Goal: Task Accomplishment & Management: Use online tool/utility

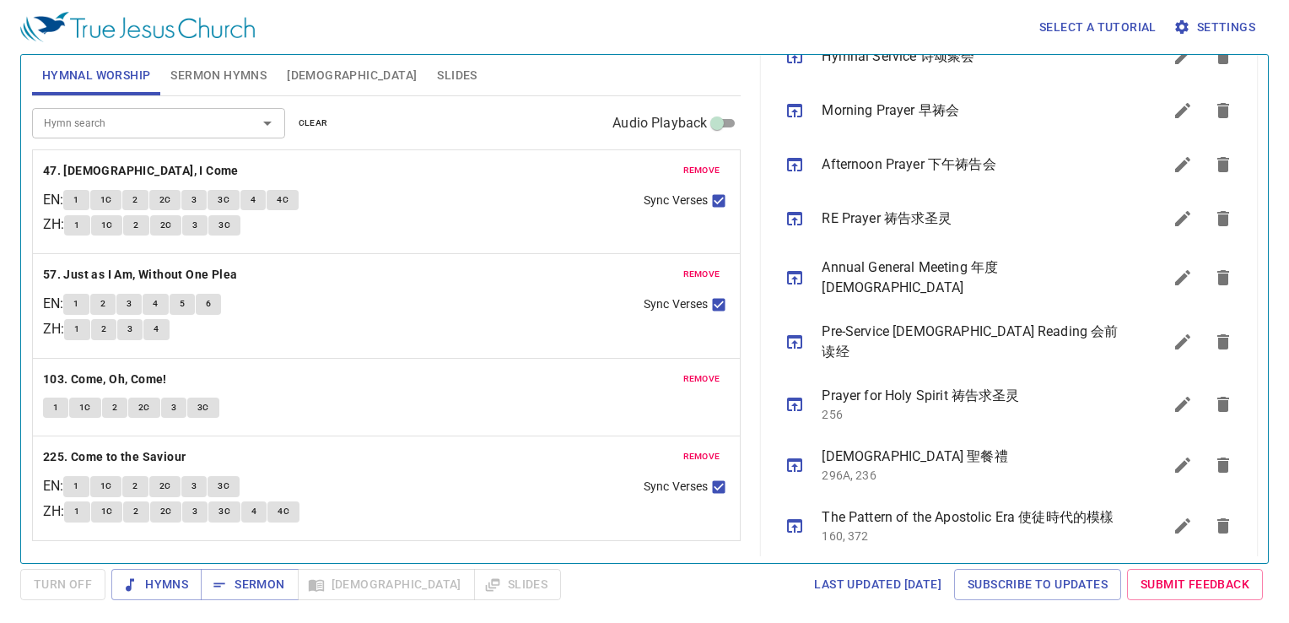
scroll to position [510, 0]
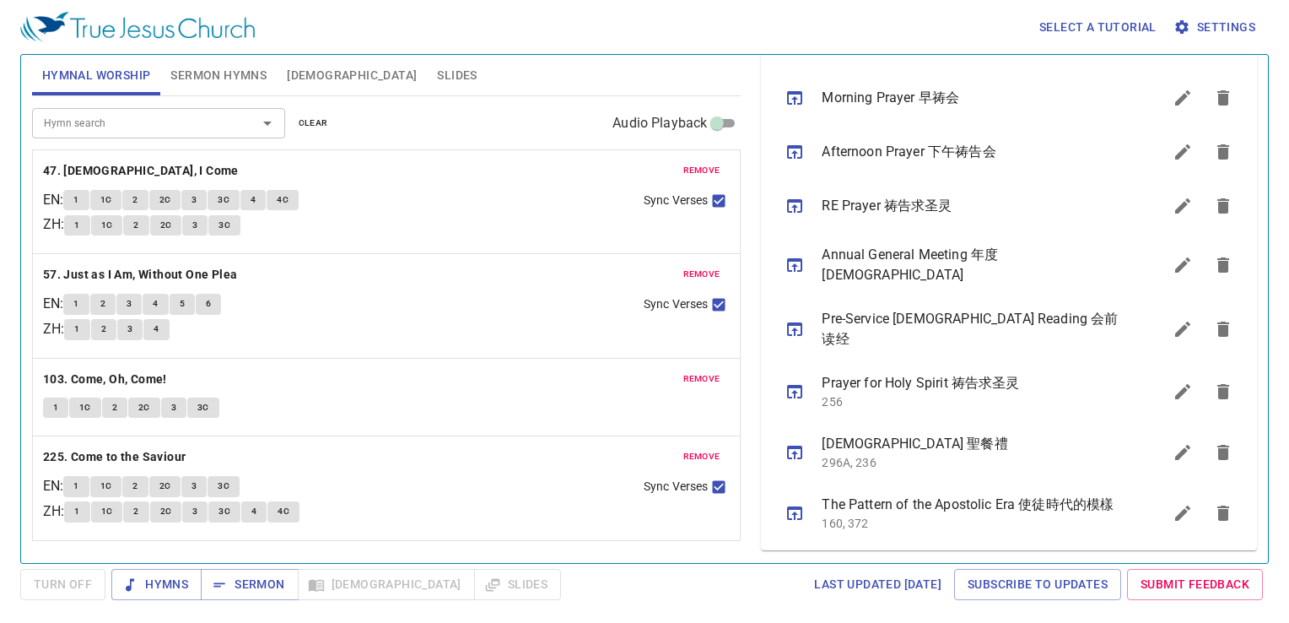
click at [1175, 505] on icon "sermon lineup list" at bounding box center [1182, 512] width 15 height 15
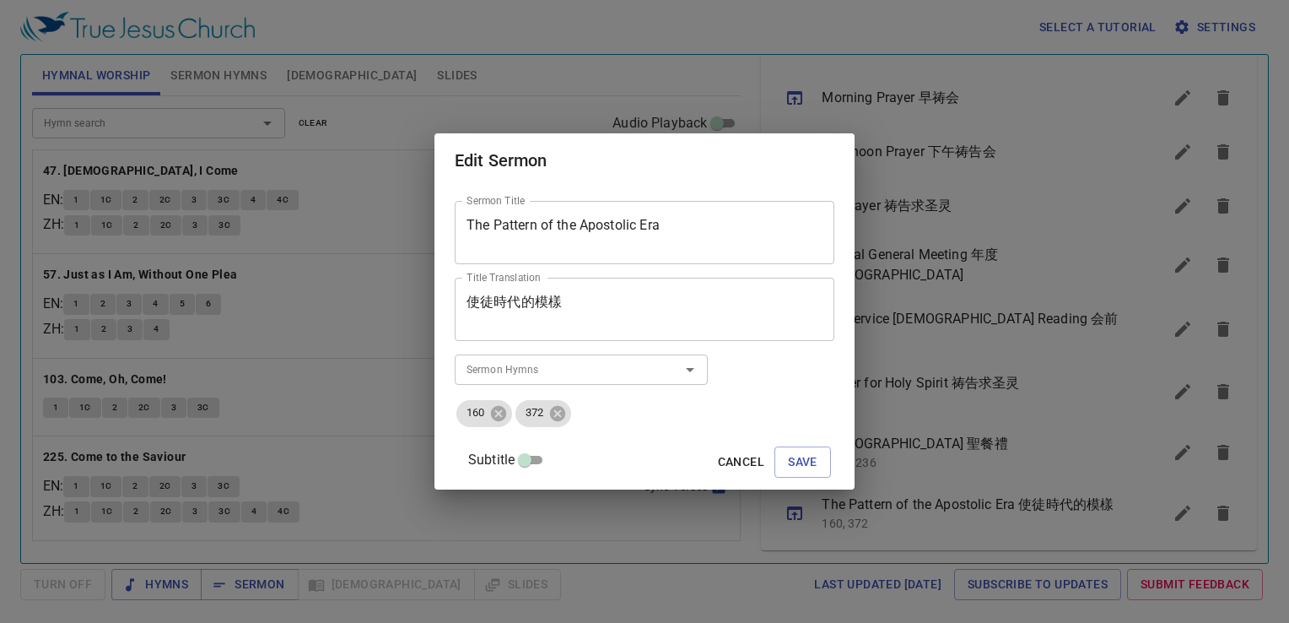
click at [699, 212] on div "The Pattern of the Apostolic Era Sermon Title" at bounding box center [645, 232] width 380 height 63
click at [712, 235] on textarea "The Pattern of the Apostolic Era" at bounding box center [645, 233] width 356 height 32
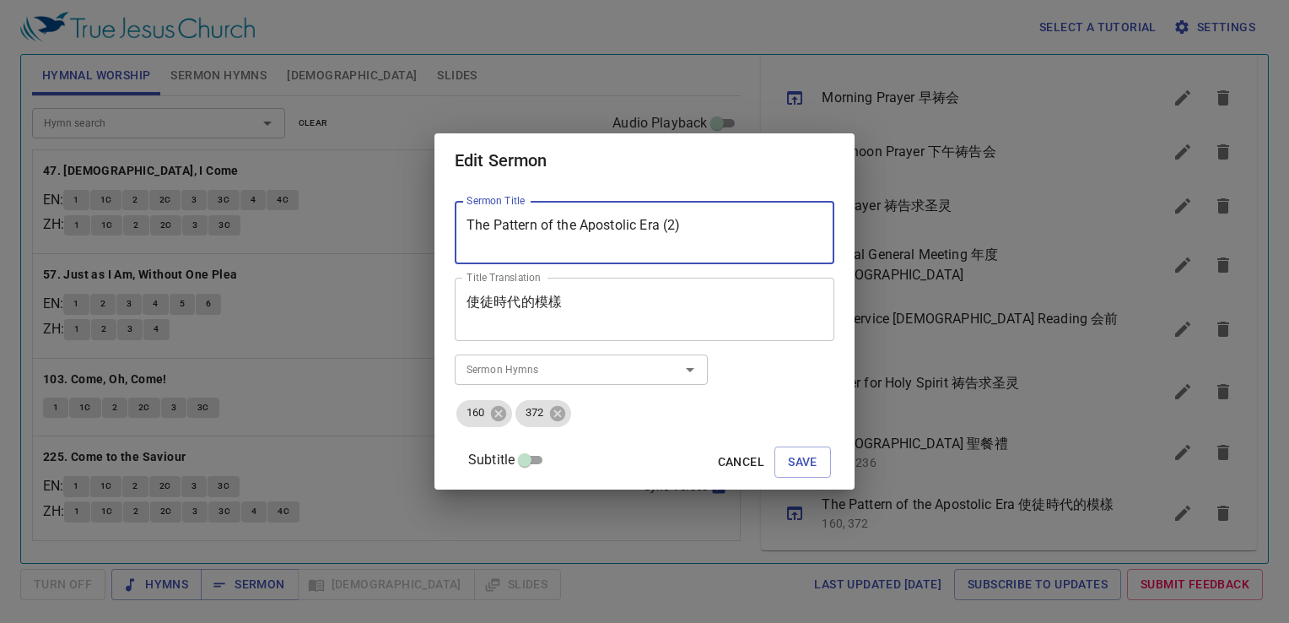
type textarea "The Pattern of the Apostolic Era (2)"
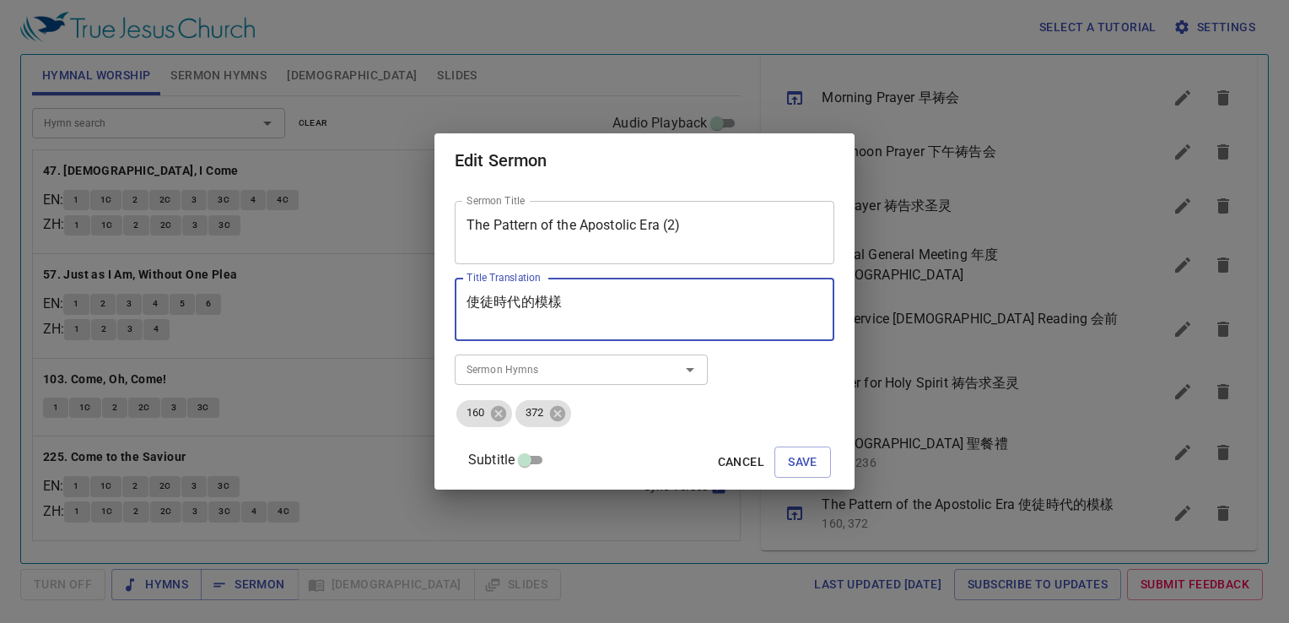
click at [627, 302] on textarea "使徒時代的模樣" at bounding box center [645, 310] width 356 height 32
paste textarea "二"
type textarea "使徒時代的模樣 (二)"
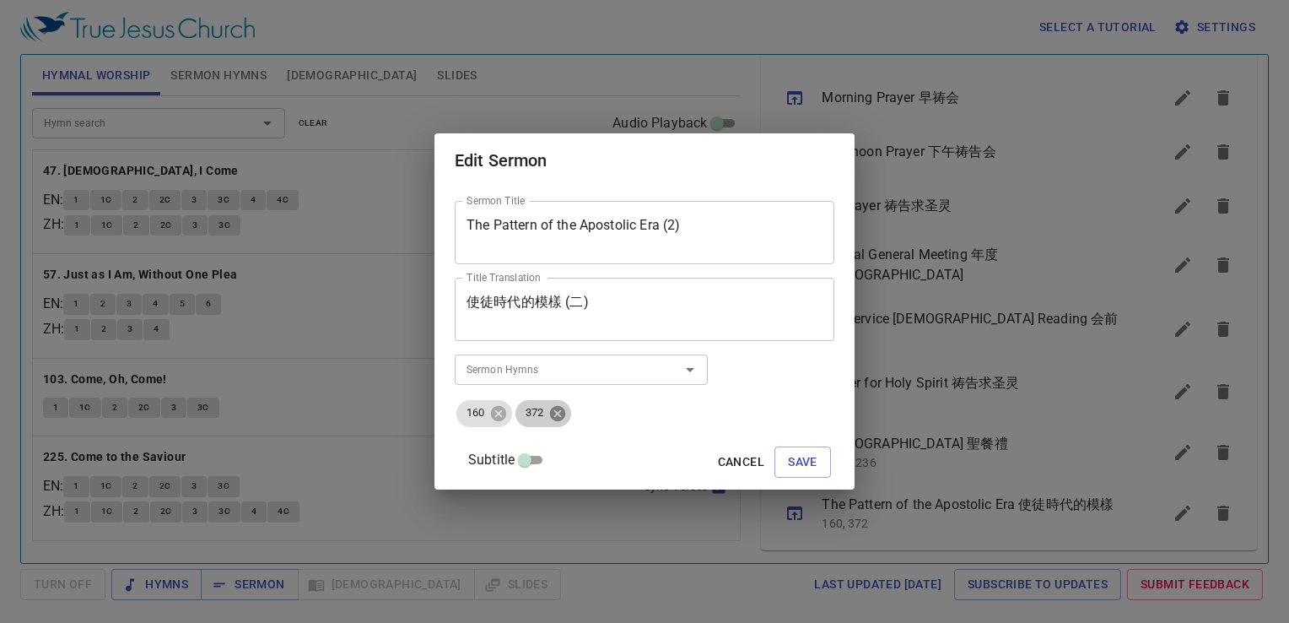
click at [565, 418] on icon at bounding box center [557, 412] width 15 height 15
click at [506, 413] on icon at bounding box center [498, 412] width 15 height 15
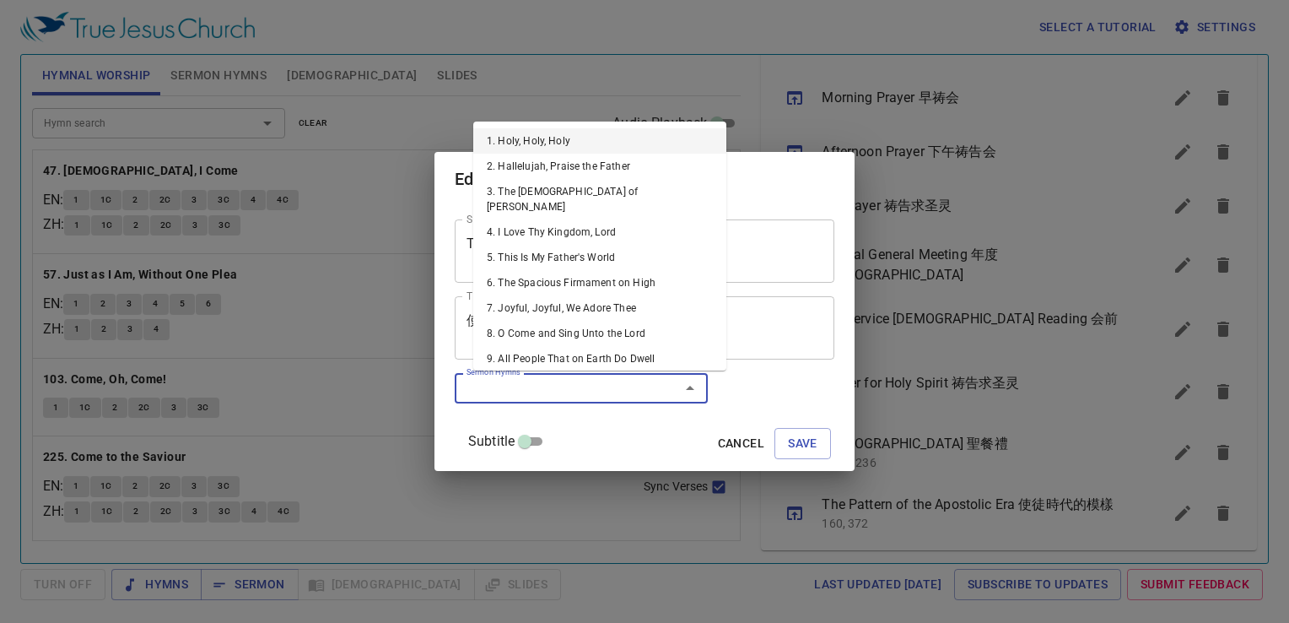
click at [501, 393] on input "Sermon Hymns" at bounding box center [556, 387] width 193 height 19
type input "247"
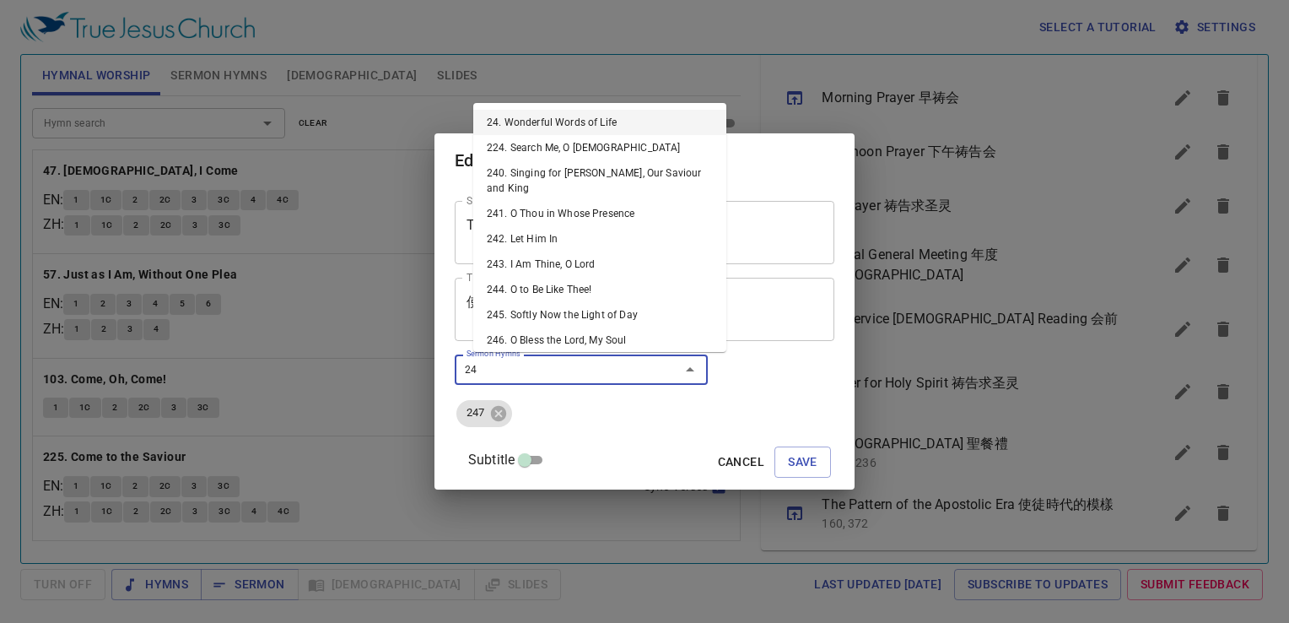
type input "246"
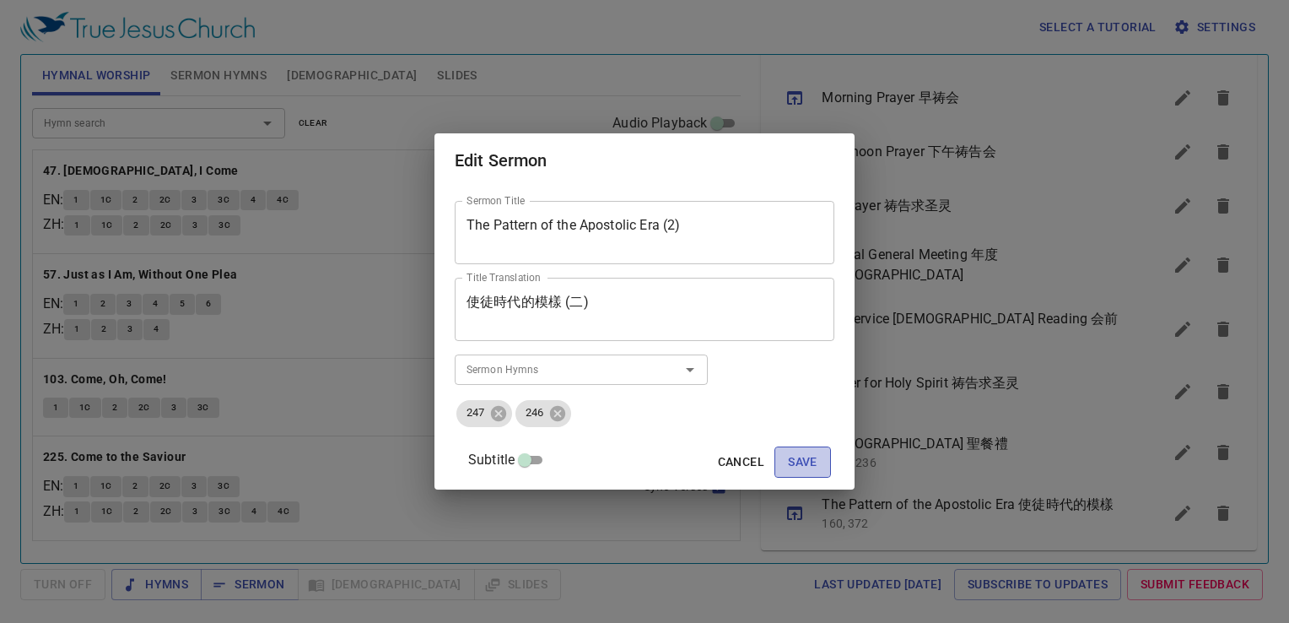
click at [797, 461] on span "Save" at bounding box center [803, 461] width 30 height 21
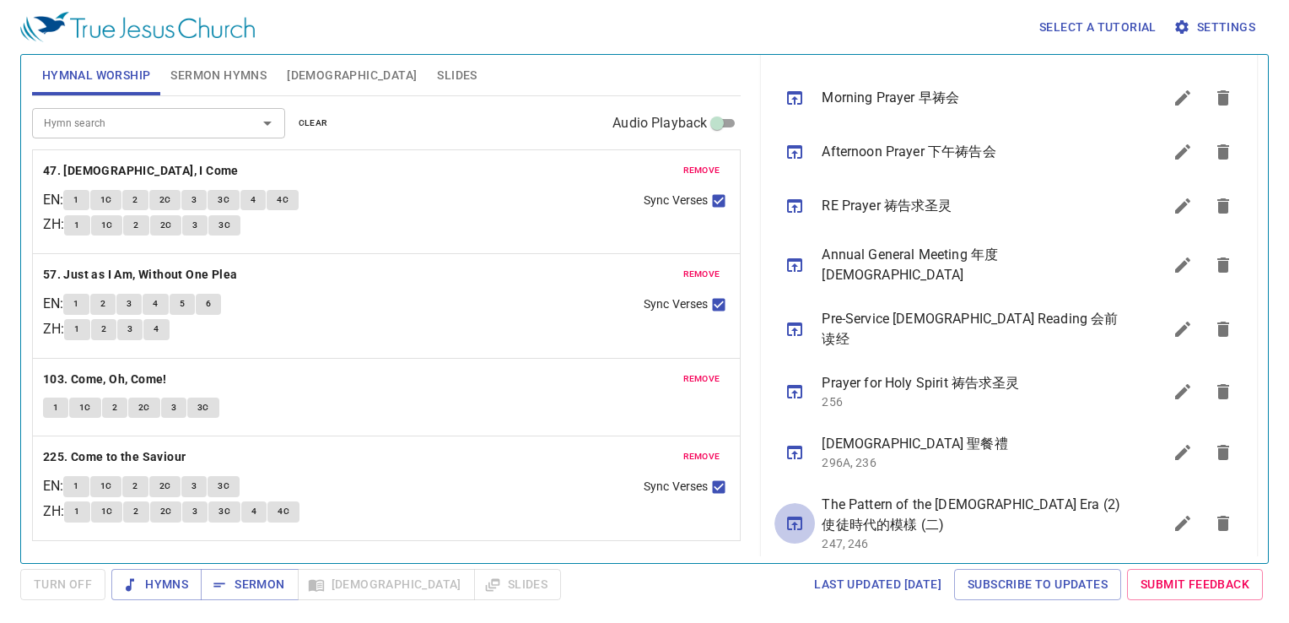
click at [801, 513] on icon "sermon lineup list" at bounding box center [795, 523] width 20 height 20
drag, startPoint x: 262, startPoint y: 577, endPoint x: 271, endPoint y: 579, distance: 8.6
click at [270, 579] on span "Sermon" at bounding box center [249, 584] width 70 height 21
click at [711, 170] on span "remove" at bounding box center [701, 170] width 37 height 15
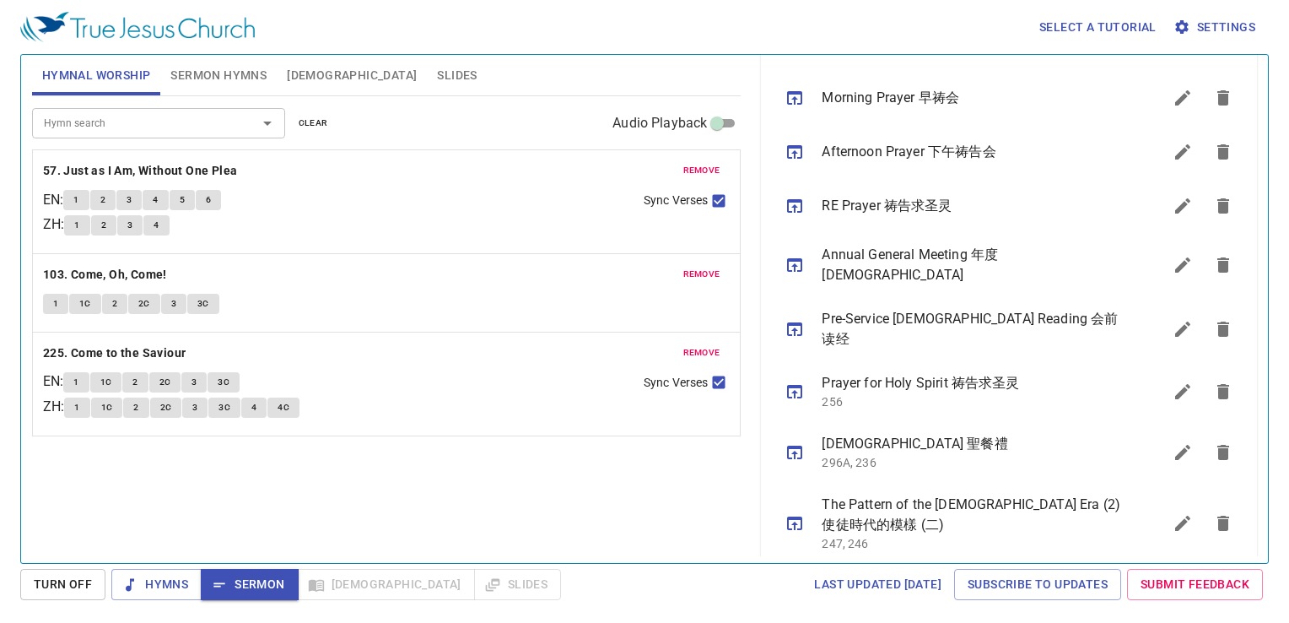
click at [711, 170] on span "remove" at bounding box center [701, 170] width 37 height 15
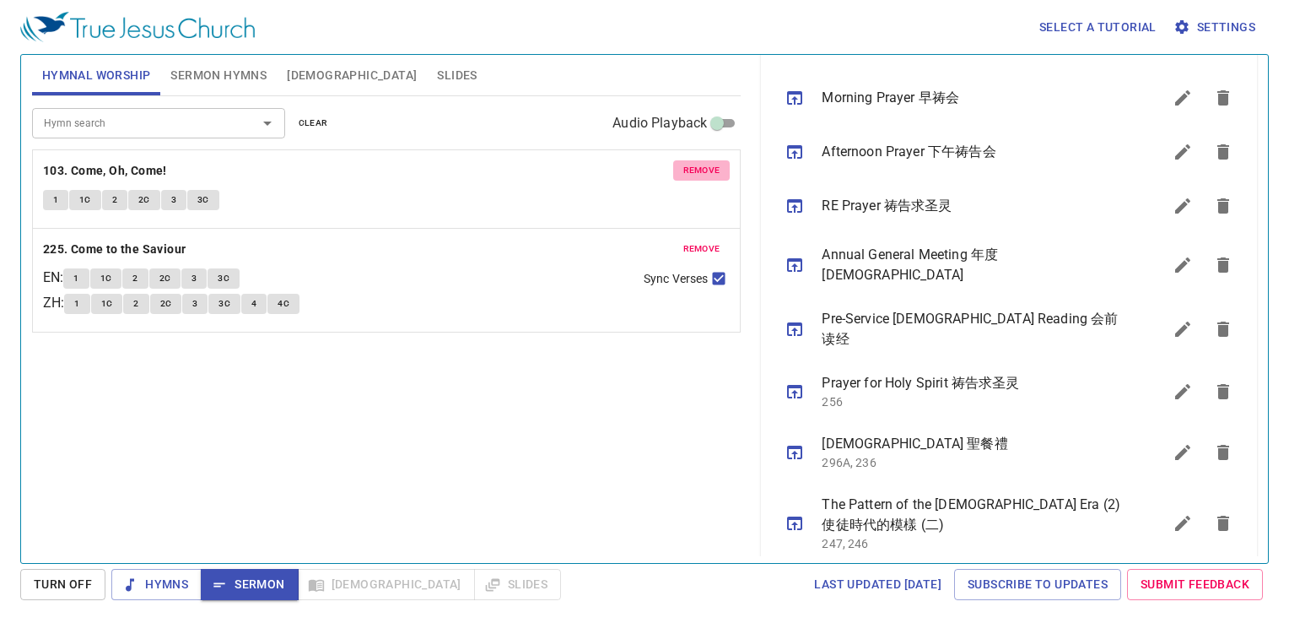
click at [714, 168] on span "remove" at bounding box center [701, 170] width 37 height 15
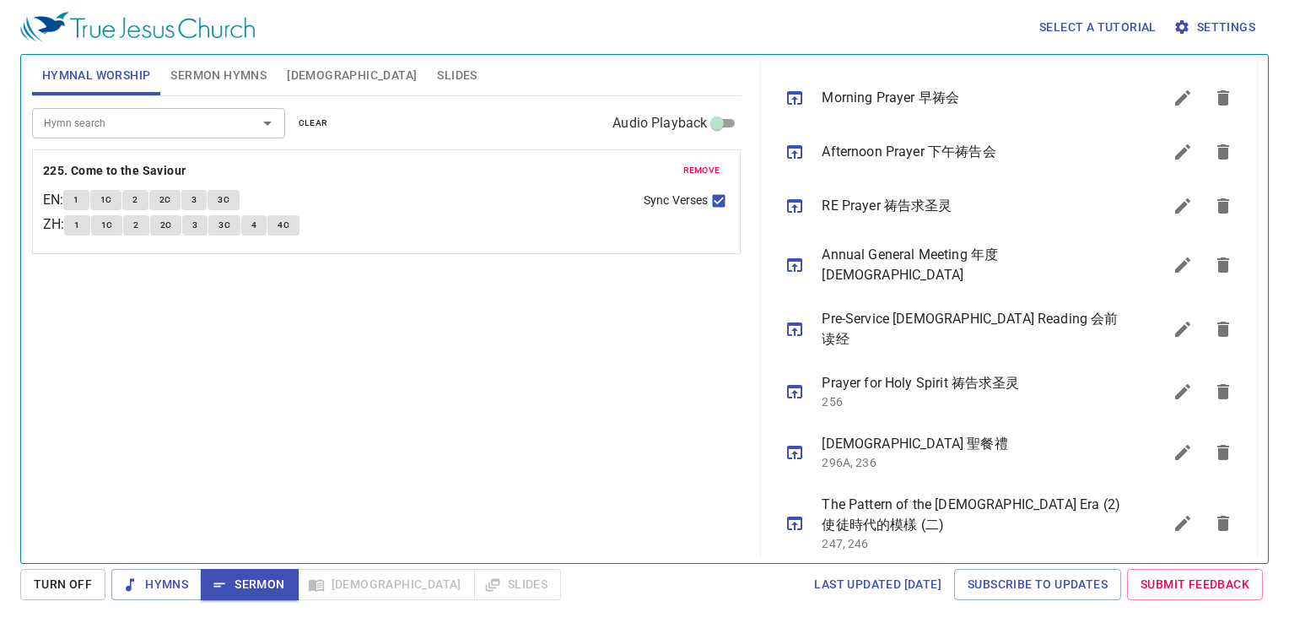
click at [714, 168] on span "remove" at bounding box center [701, 170] width 37 height 15
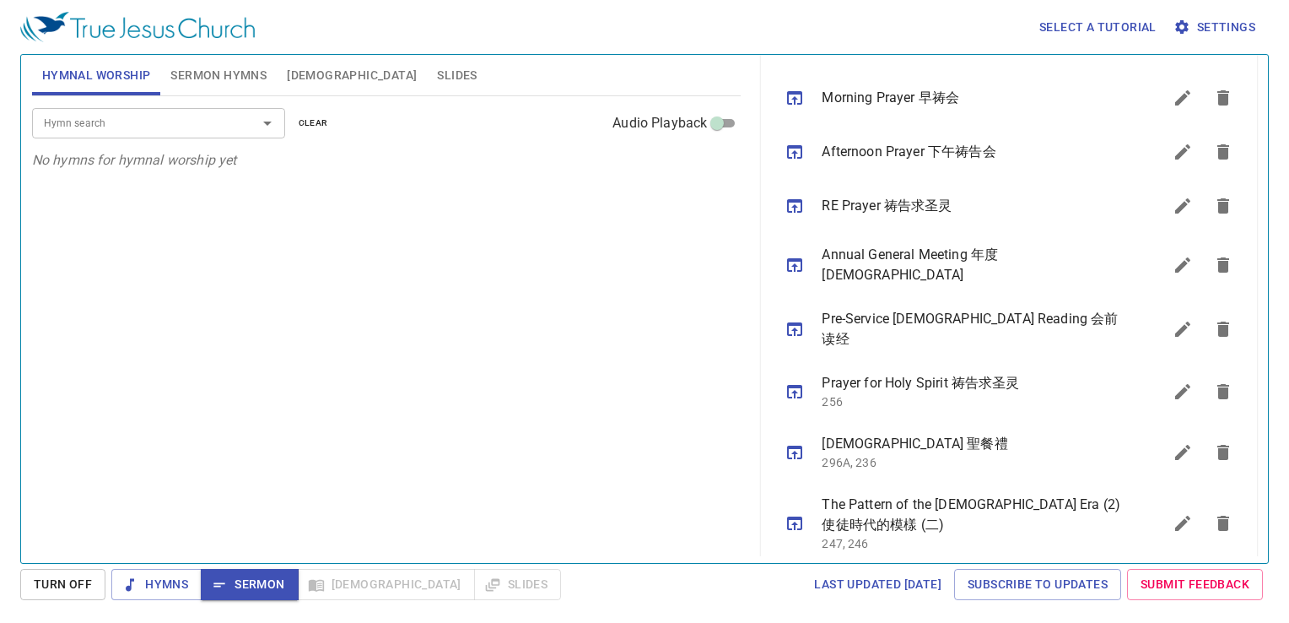
drag, startPoint x: 400, startPoint y: 480, endPoint x: 353, endPoint y: 498, distance: 50.5
click at [398, 478] on div "Hymn search Hymn search clear Audio Playback No hymns for hymnal worship yet" at bounding box center [387, 322] width 710 height 452
click at [165, 587] on span "Hymns" at bounding box center [156, 584] width 63 height 21
click at [238, 584] on span "Sermon" at bounding box center [249, 584] width 70 height 21
click at [349, 388] on div "Hymn search Hymn search clear Audio Playback No hymns for hymnal worship yet" at bounding box center [387, 322] width 710 height 452
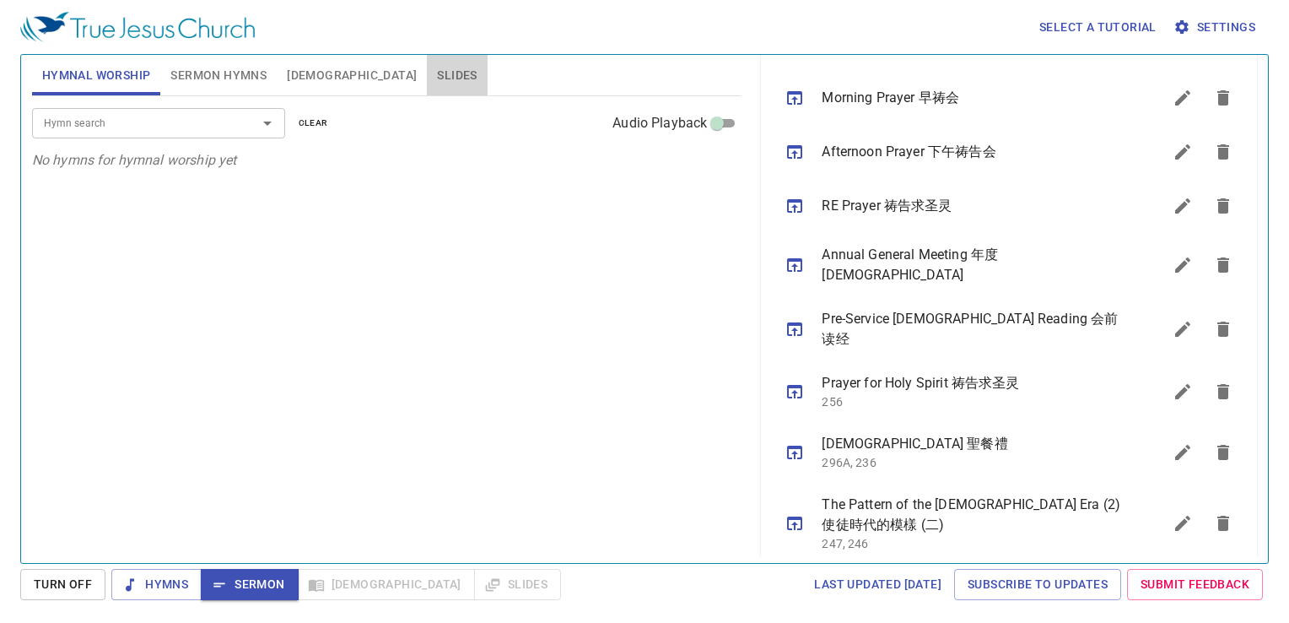
click at [427, 77] on button "Slides" at bounding box center [457, 75] width 60 height 40
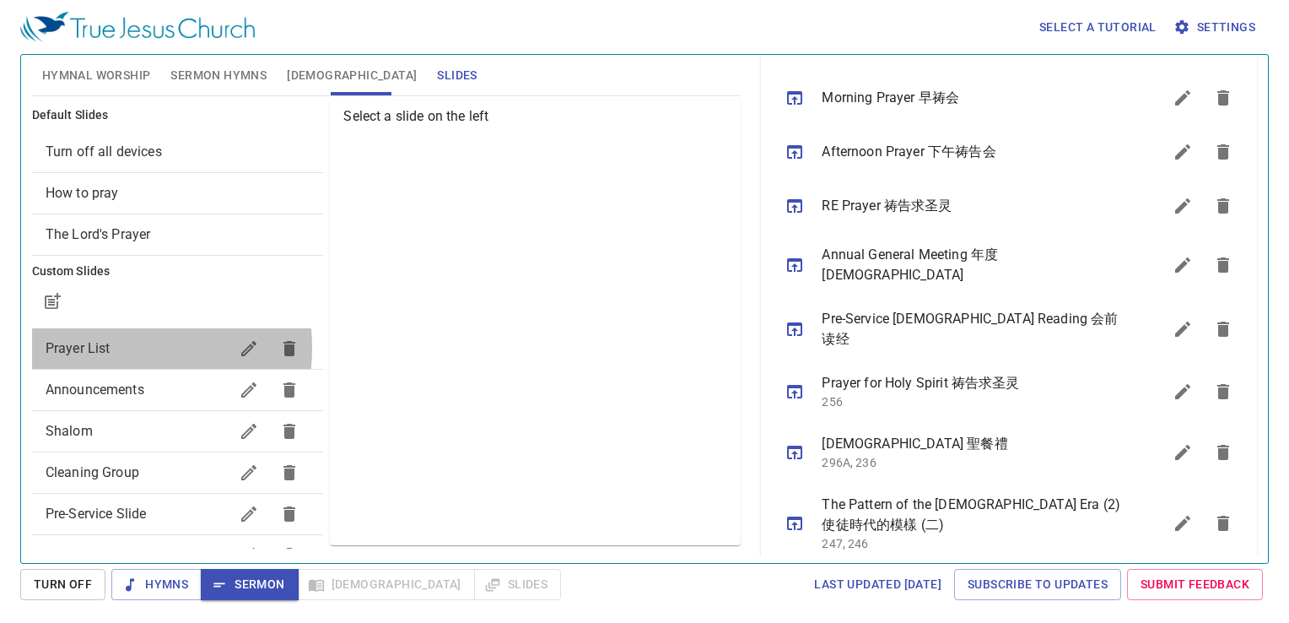
click at [96, 347] on span "Prayer List" at bounding box center [78, 348] width 65 height 16
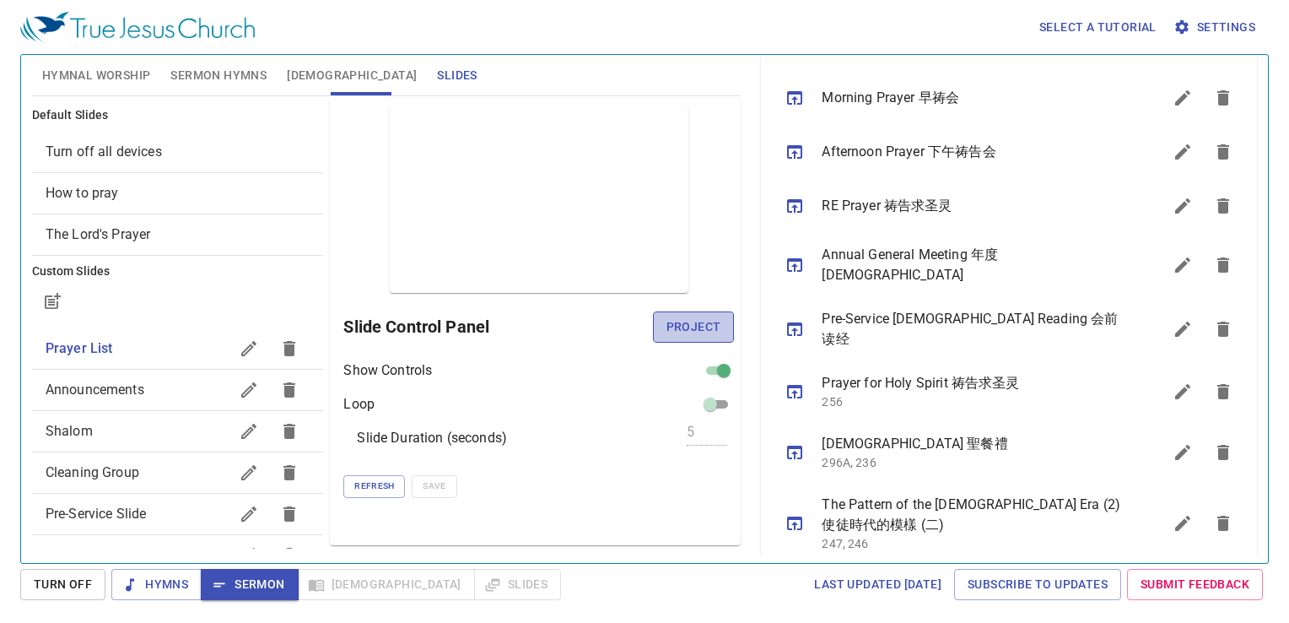
click at [708, 327] on span "Project" at bounding box center [694, 326] width 55 height 21
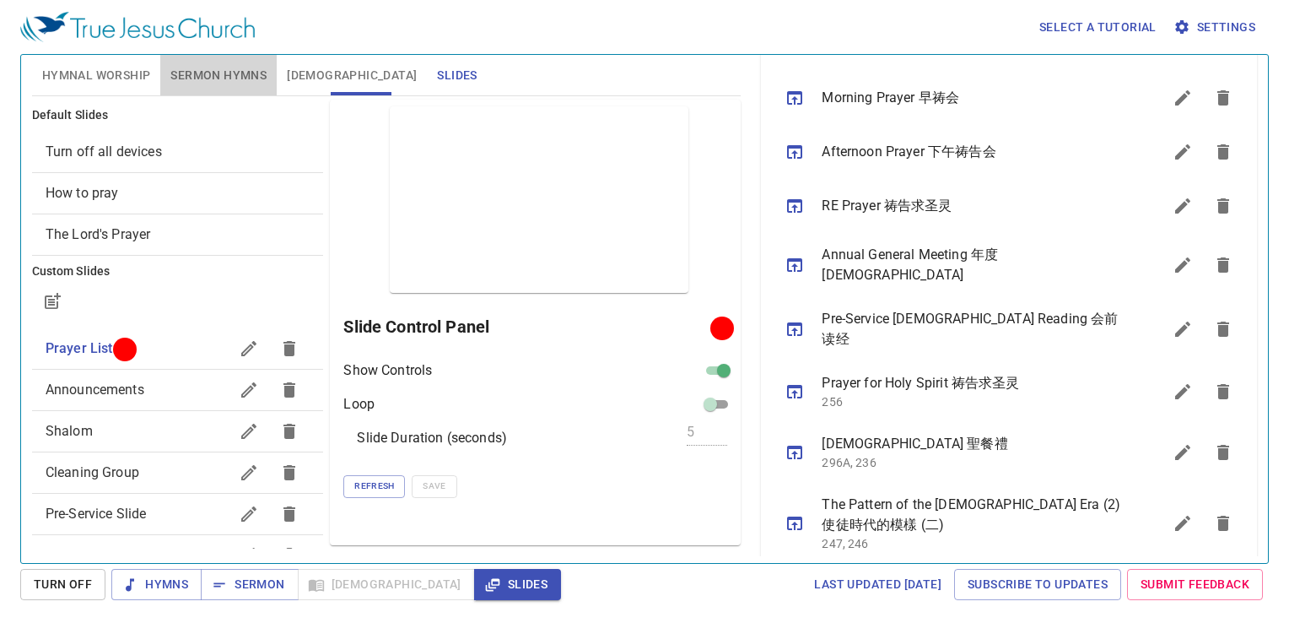
click at [196, 69] on span "Sermon Hymns" at bounding box center [218, 75] width 96 height 21
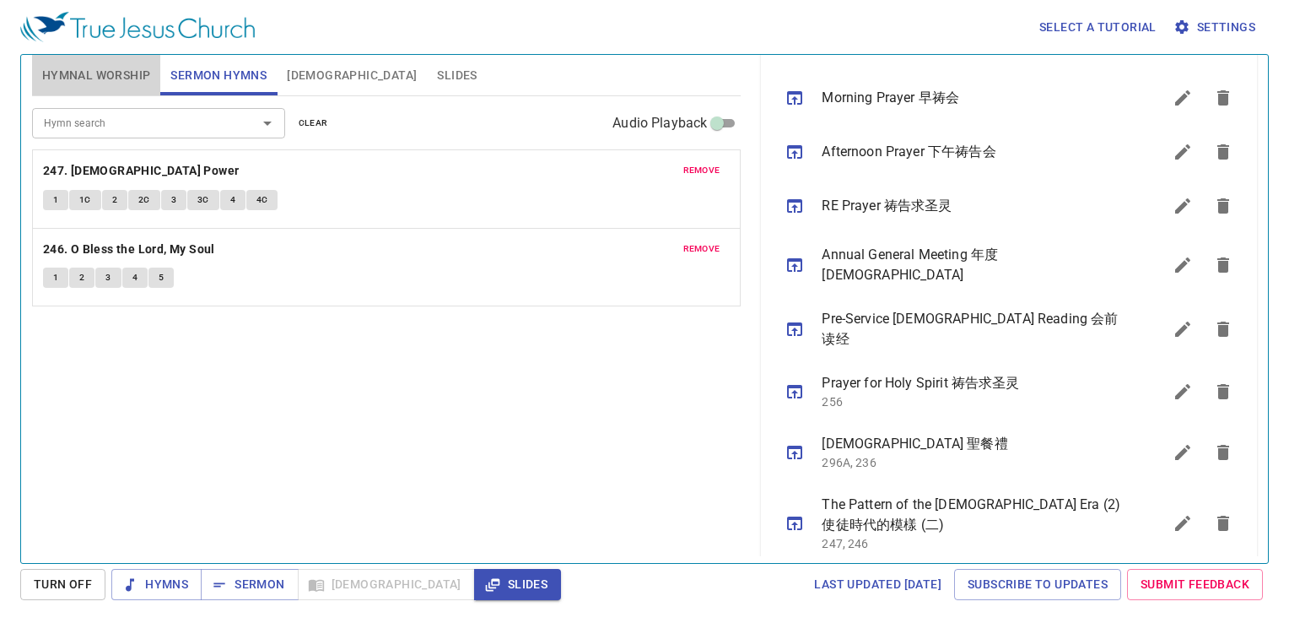
click at [105, 67] on span "Hymnal Worship" at bounding box center [96, 75] width 109 height 21
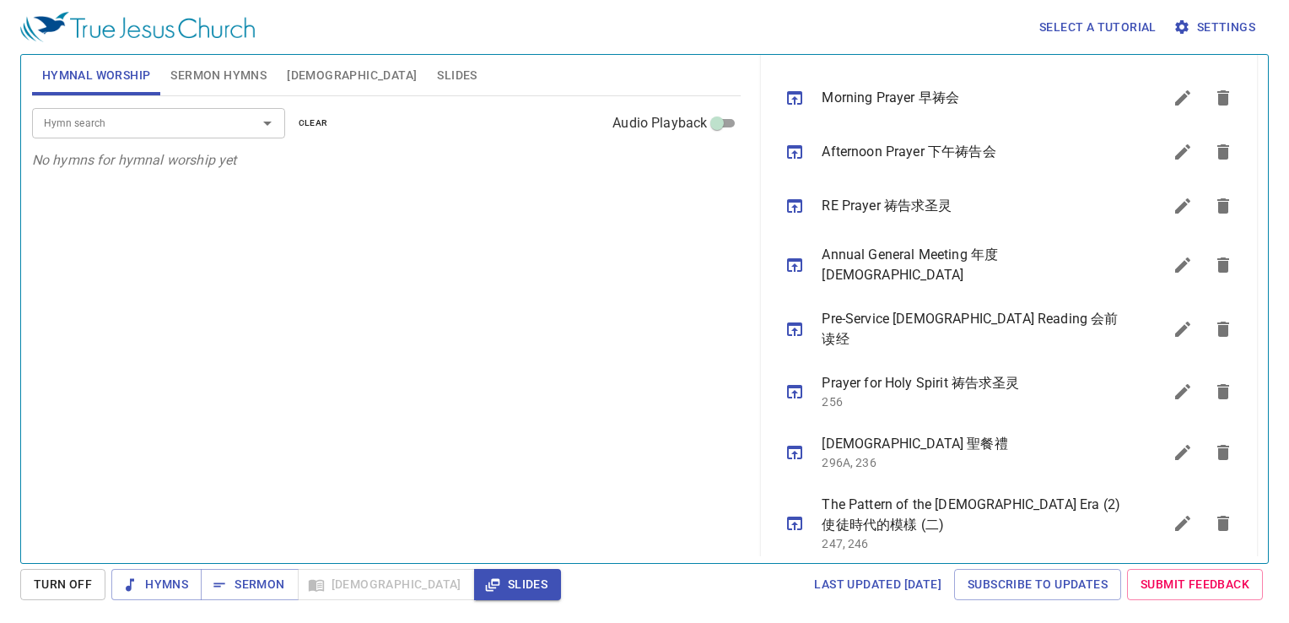
click at [287, 257] on div "Hymn search Hymn search clear Audio Playback No hymns for hymnal worship yet" at bounding box center [387, 322] width 710 height 452
drag, startPoint x: 510, startPoint y: 340, endPoint x: 525, endPoint y: 353, distance: 19.1
click at [511, 340] on div "Hymn search Hymn search clear Audio Playback No hymns for hymnal worship yet" at bounding box center [387, 322] width 710 height 452
click at [611, 295] on div "Hymn search Hymn search clear Audio Playback No hymns for hymnal worship yet" at bounding box center [387, 322] width 710 height 452
click at [539, 408] on div "Hymn search Hymn search clear Audio Playback No hymns for hymnal worship yet" at bounding box center [387, 322] width 710 height 452
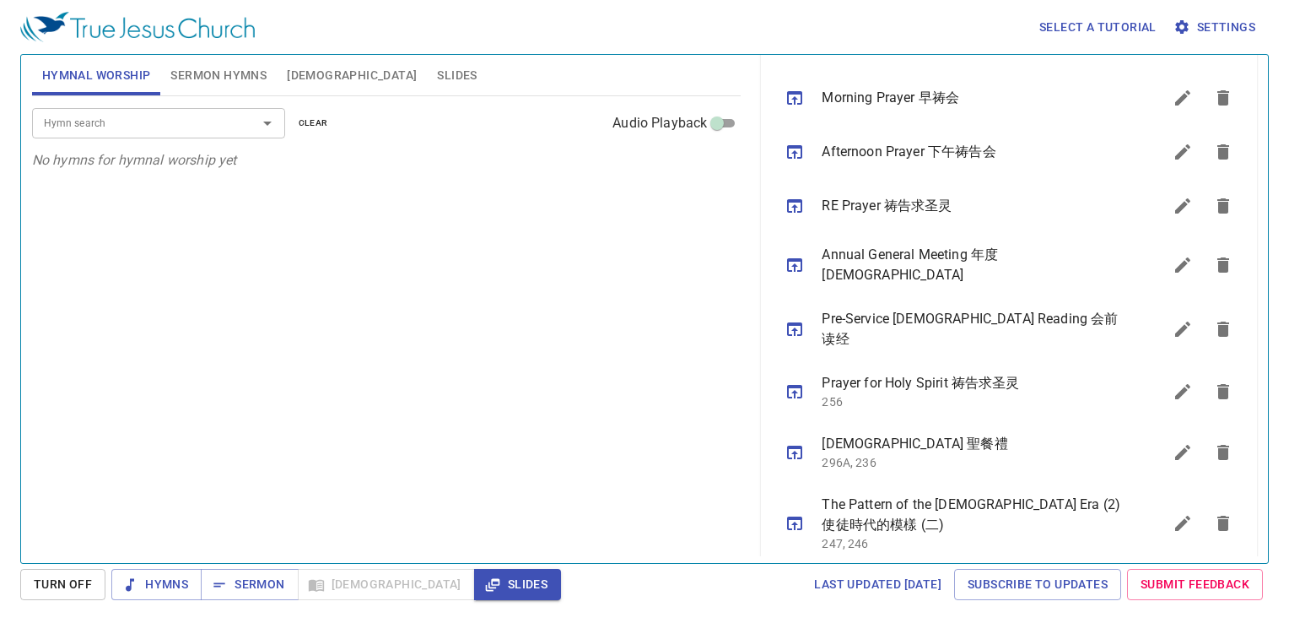
click at [426, 257] on div "Hymn search Hymn search clear Audio Playback No hymns for hymnal worship yet" at bounding box center [387, 322] width 710 height 452
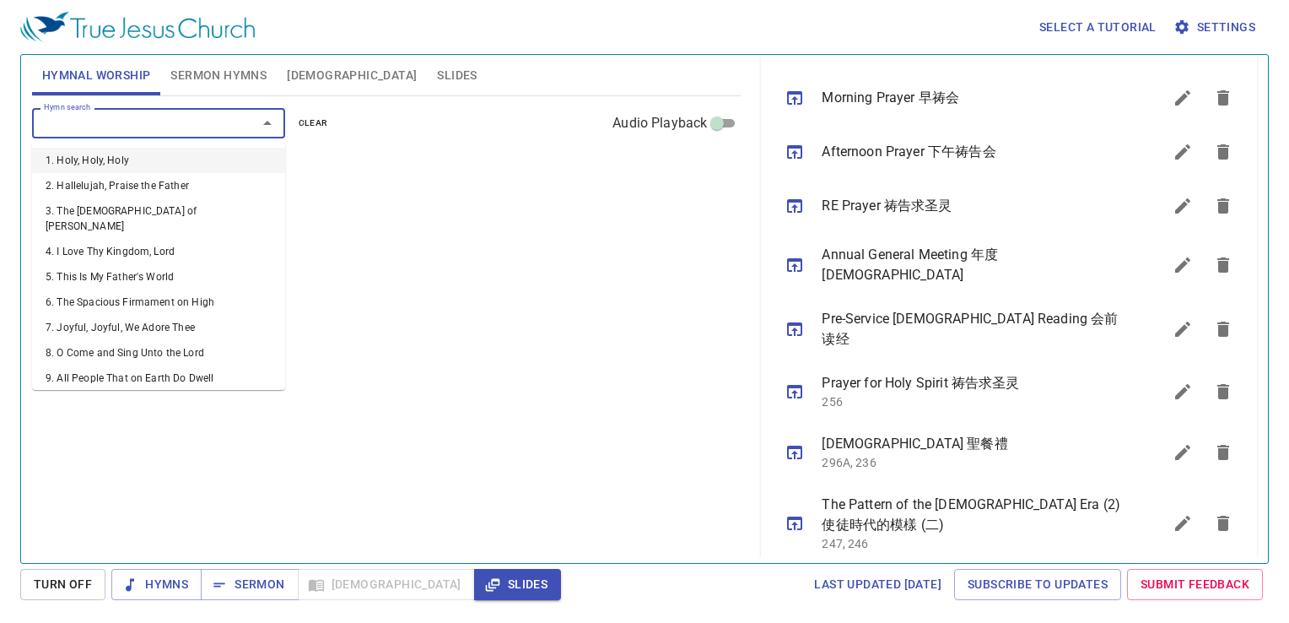
click at [214, 123] on input "Hymn search" at bounding box center [133, 122] width 193 height 19
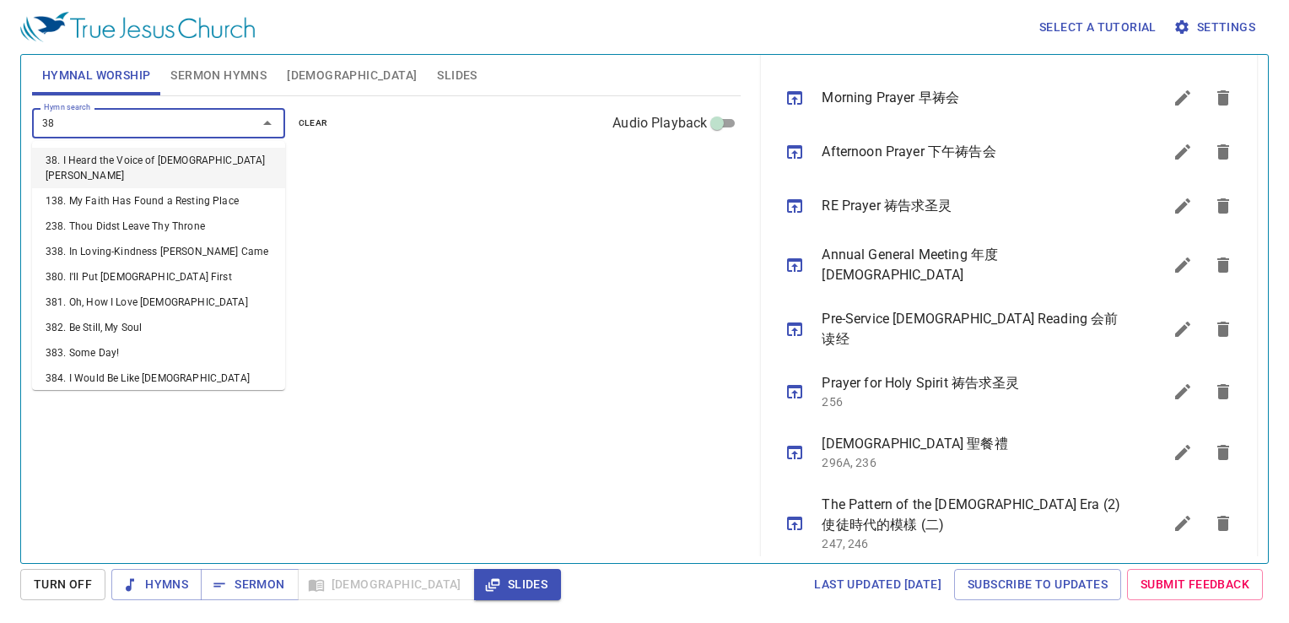
type input "380"
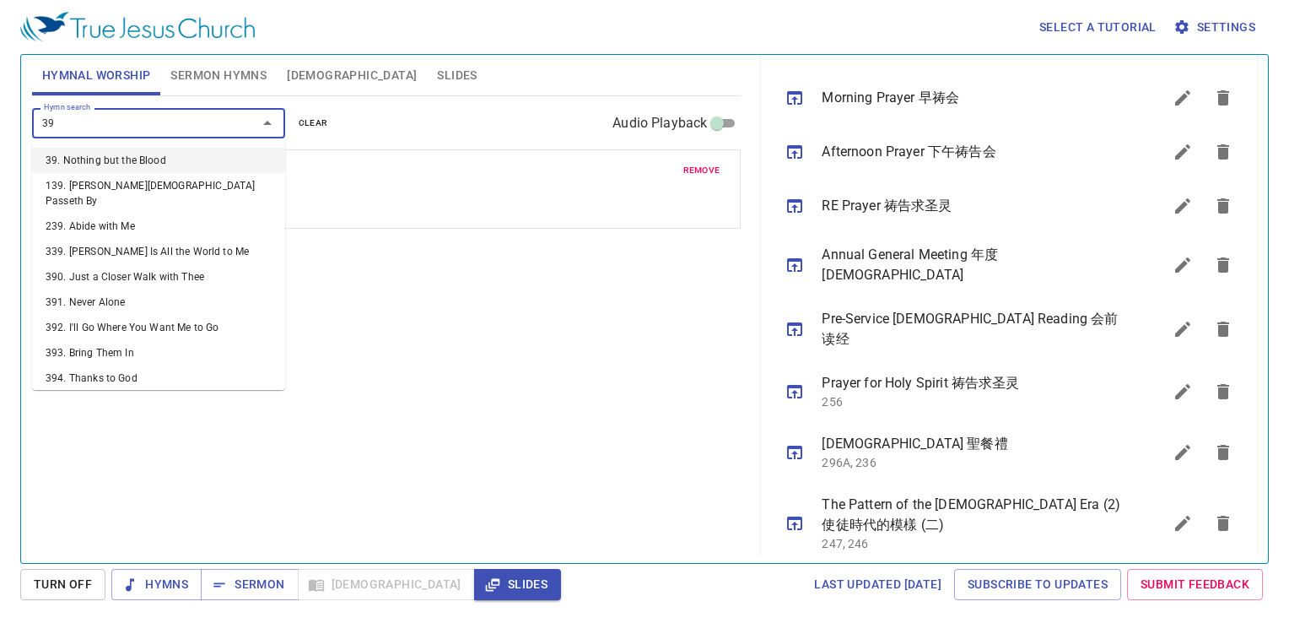
type input "390"
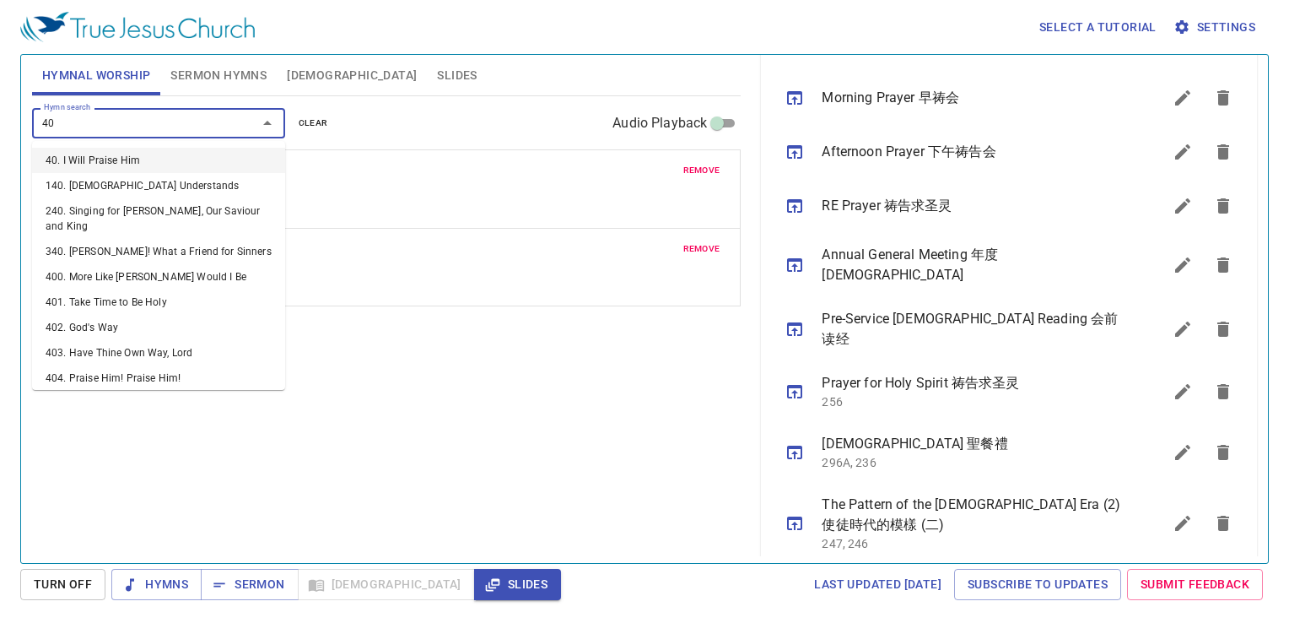
type input "401"
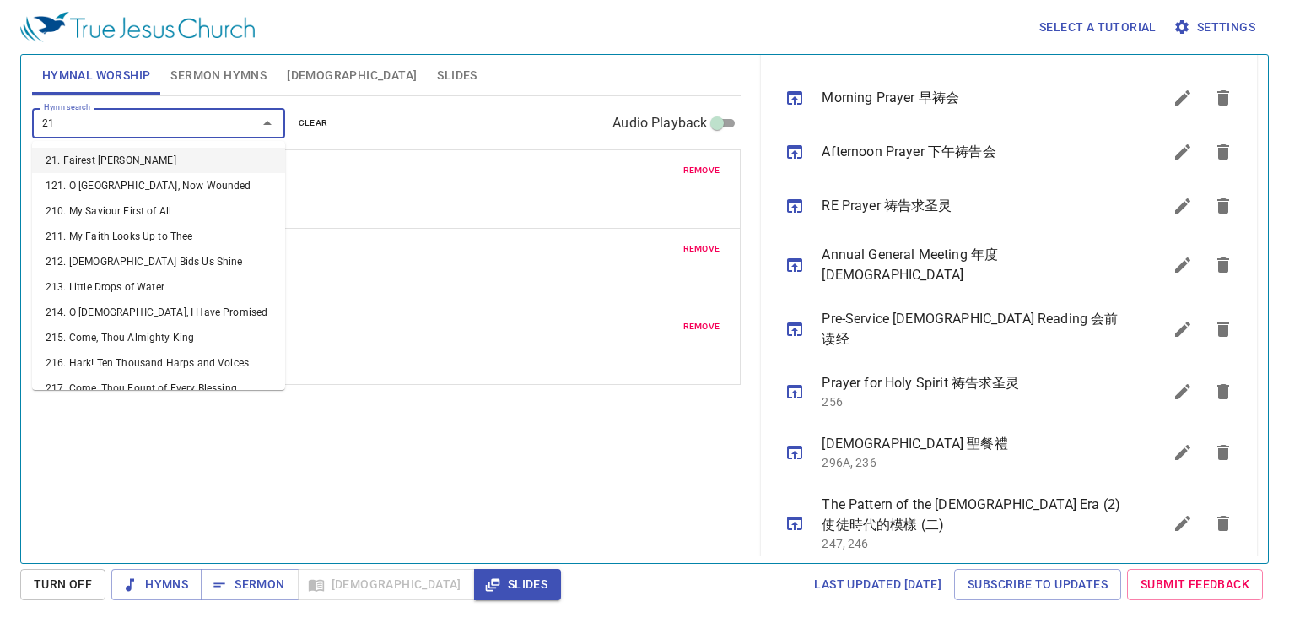
type input "215"
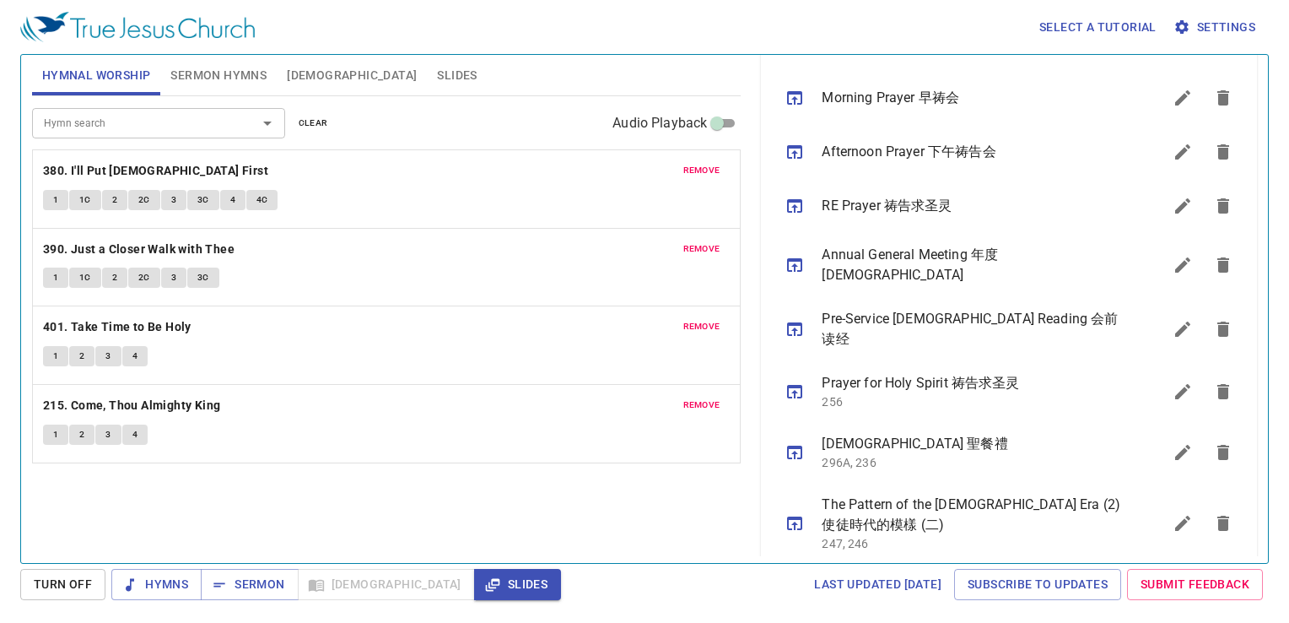
click at [668, 506] on div "Hymn search Hymn search clear Audio Playback remove 380. I'll Put Jesus First 1…" at bounding box center [387, 322] width 710 height 452
click at [160, 577] on span "Hymns" at bounding box center [156, 584] width 63 height 21
click at [385, 471] on div "Hymn search Hymn search clear Audio Playback remove 380. I'll Put Jesus First 1…" at bounding box center [387, 322] width 710 height 452
click at [52, 201] on button "1" at bounding box center [55, 200] width 25 height 20
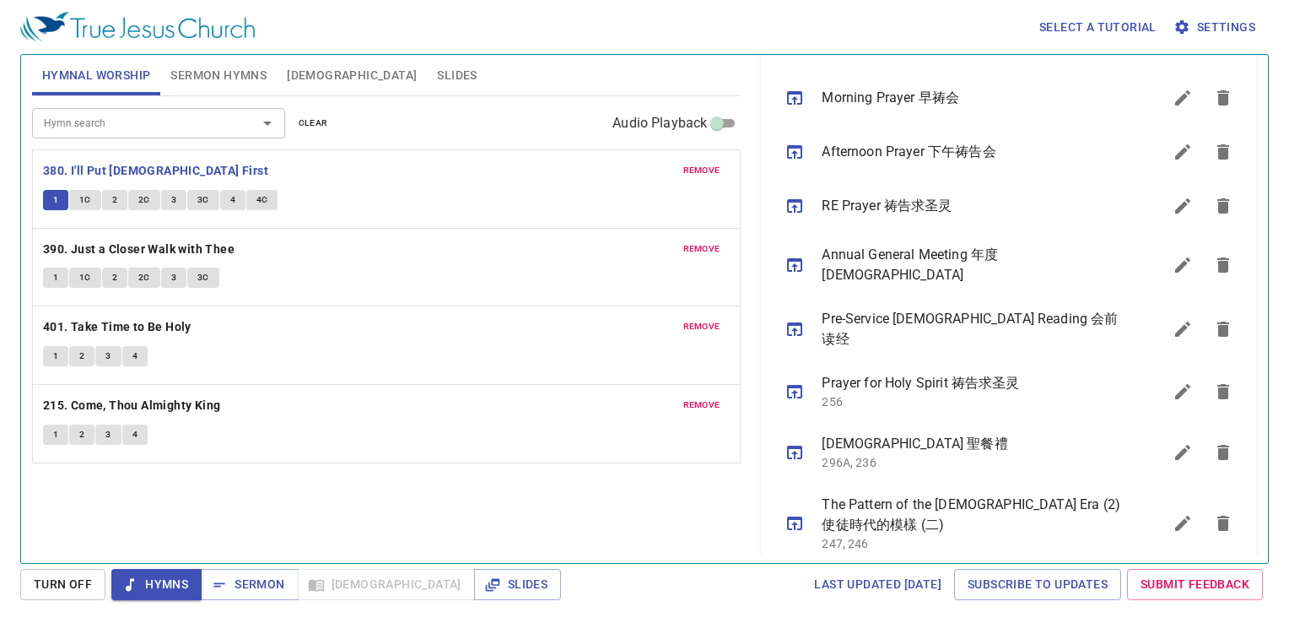
click at [359, 463] on div "Hymn search Hymn search clear Audio Playback remove 380. I'll Put Jesus First 1…" at bounding box center [387, 322] width 710 height 452
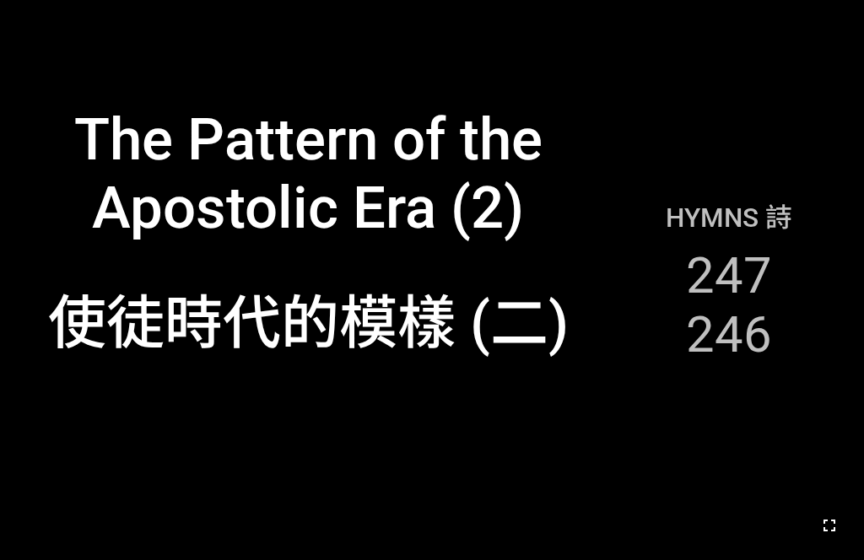
click at [674, 526] on icon "button" at bounding box center [829, 526] width 20 height 20
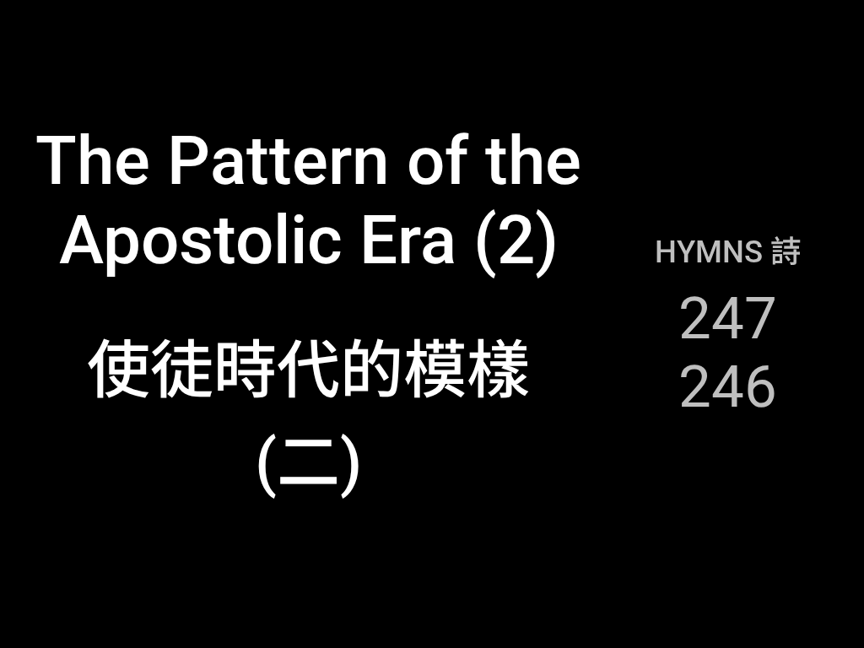
click at [674, 449] on div "Hymns 詩 247 246" at bounding box center [728, 324] width 246 height 623
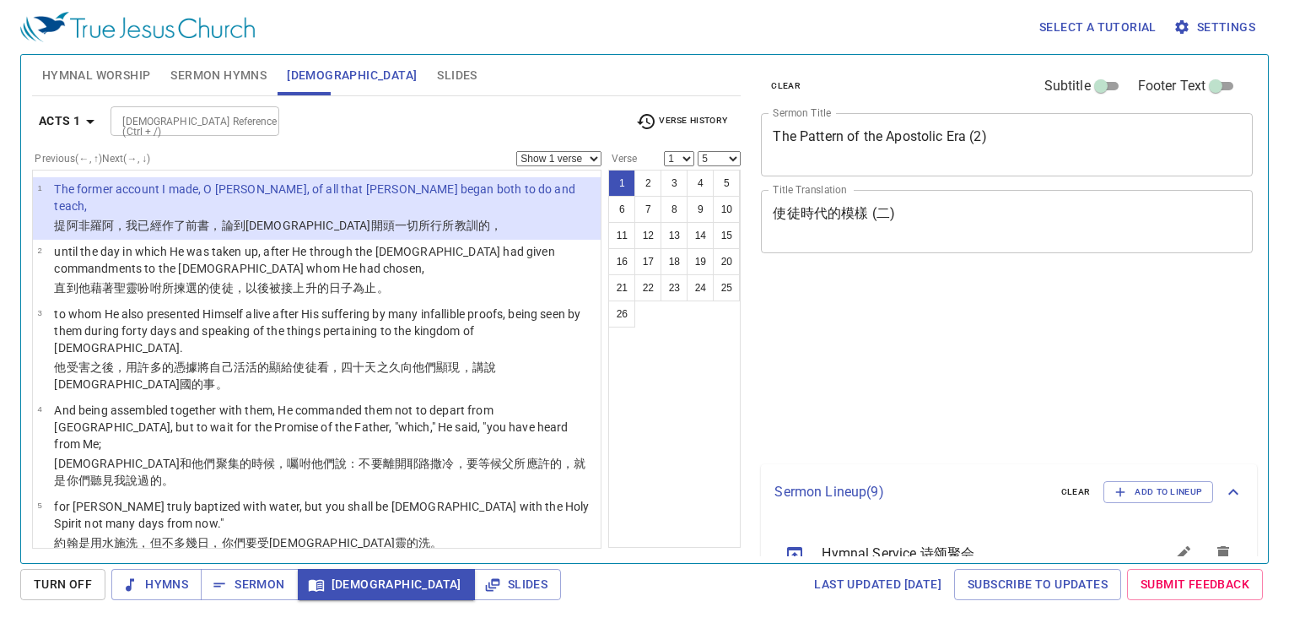
select select "5"
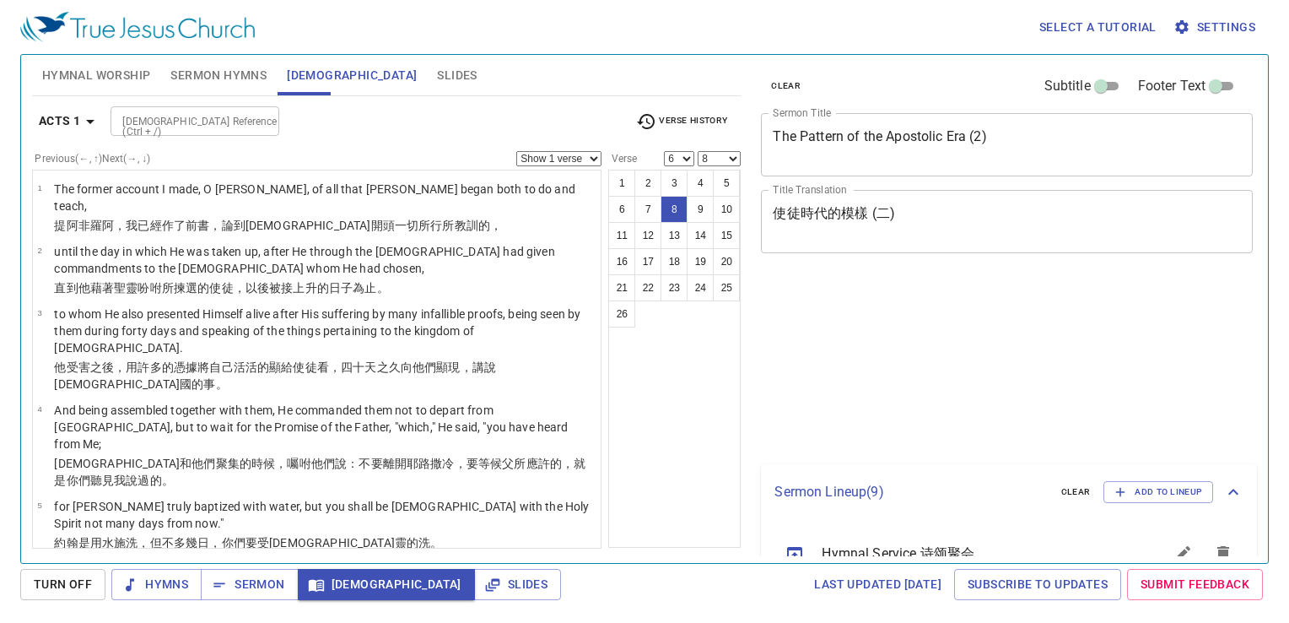
select select "6"
select select "8"
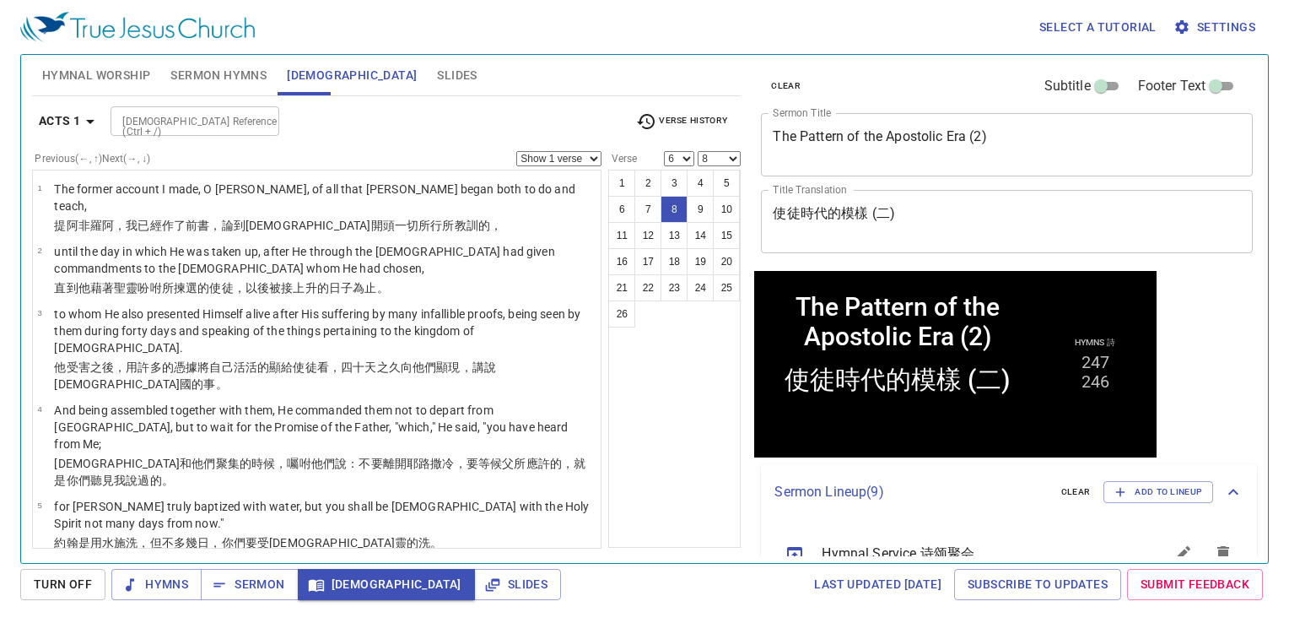
scroll to position [510, 0]
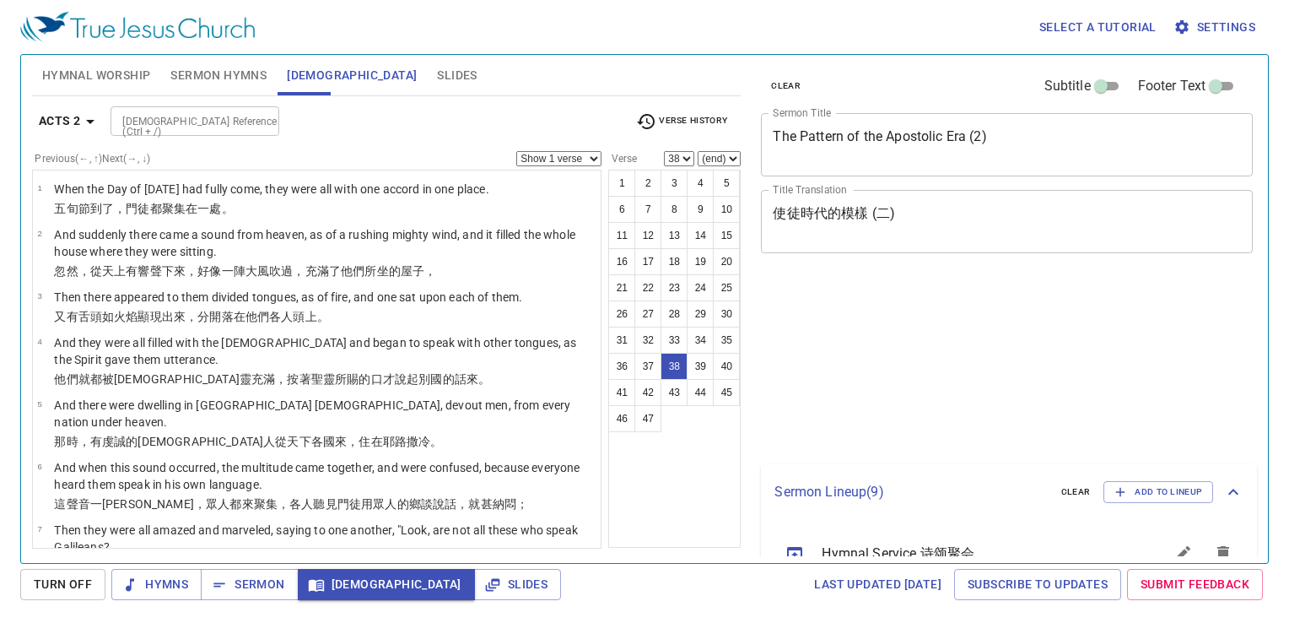
select select "38"
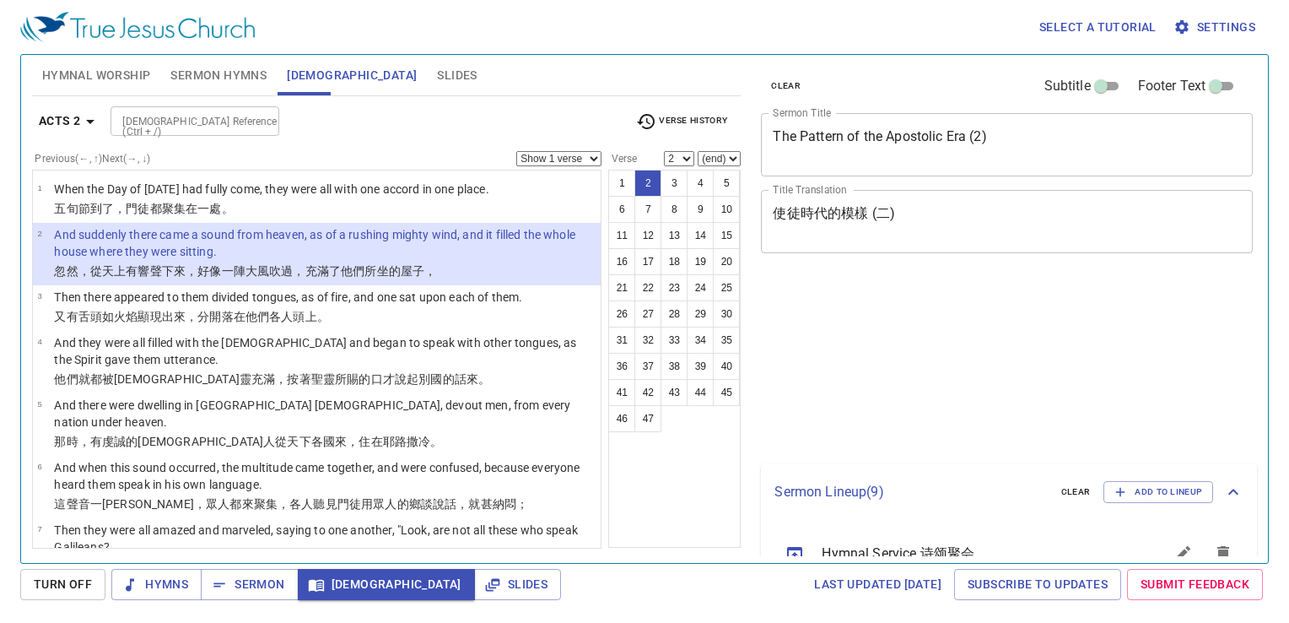
select select "2"
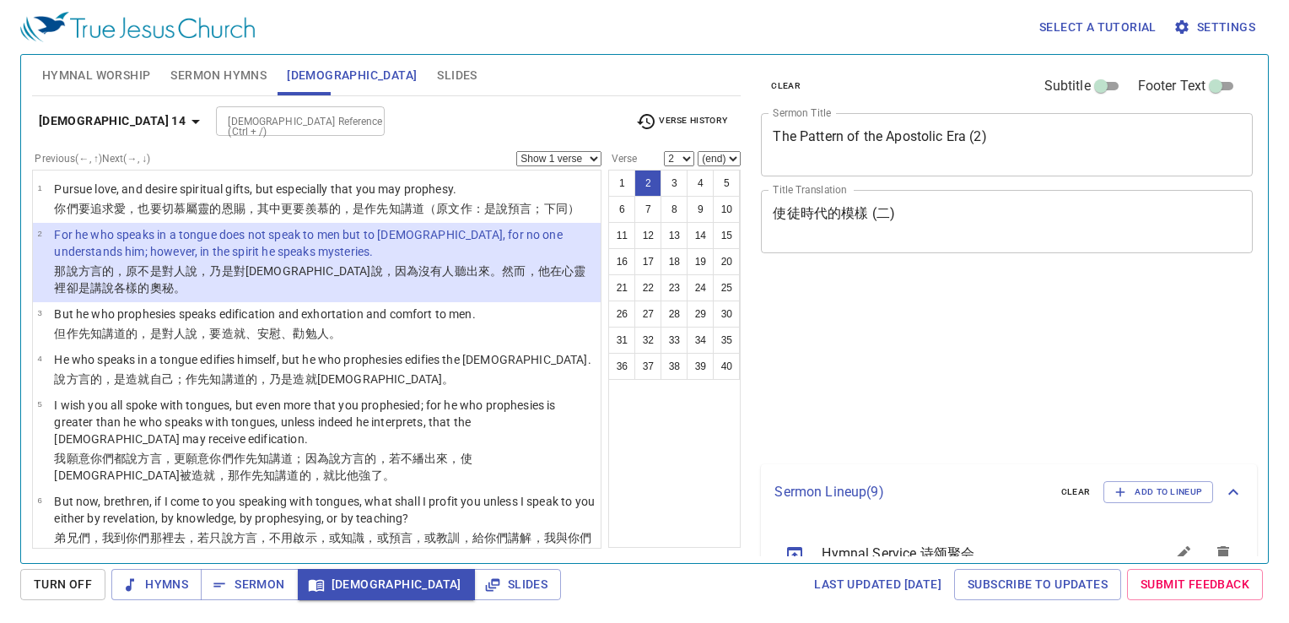
select select "2"
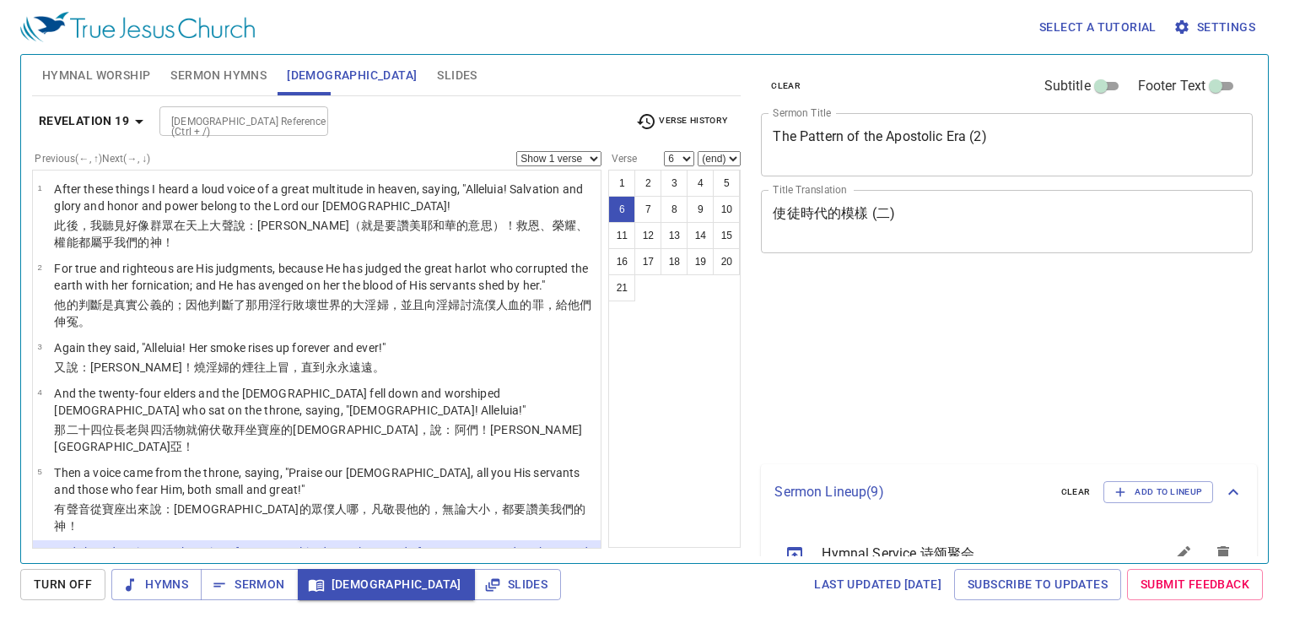
select select "6"
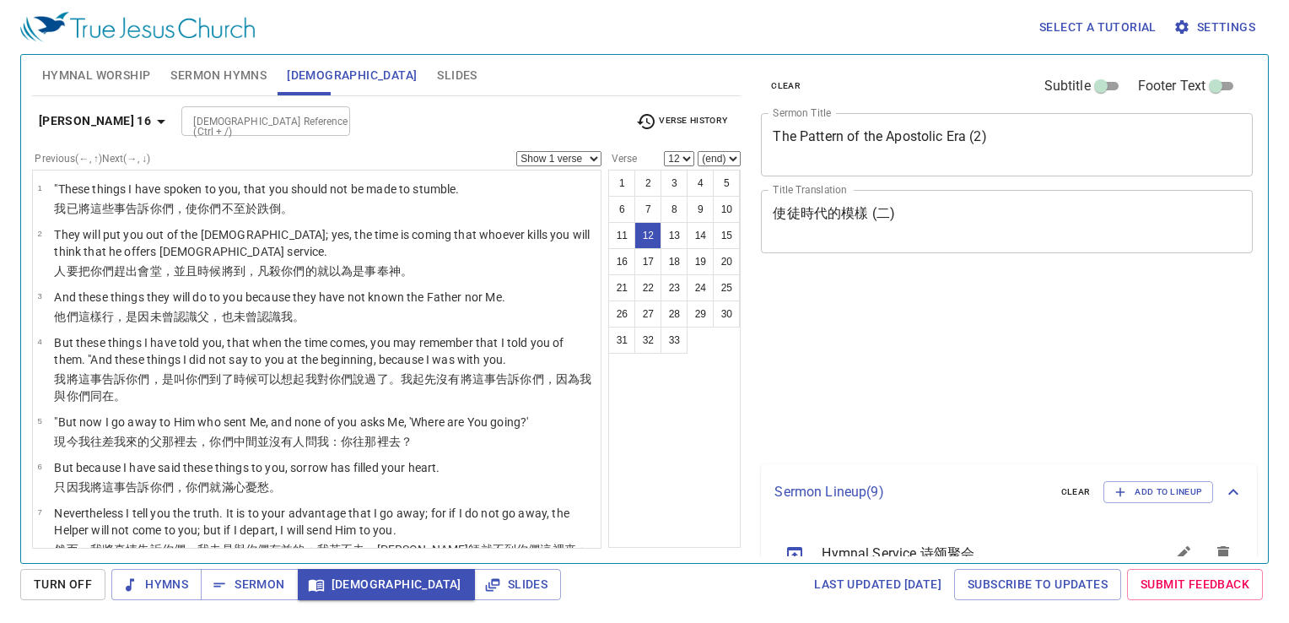
select select "12"
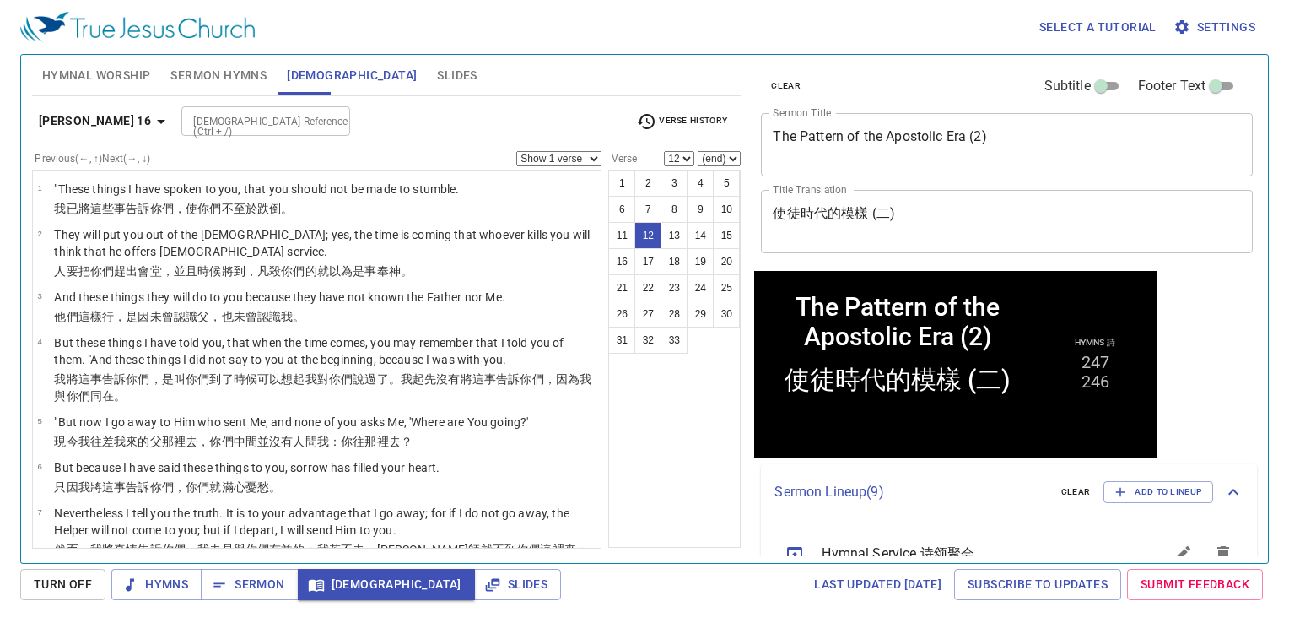
scroll to position [510, 0]
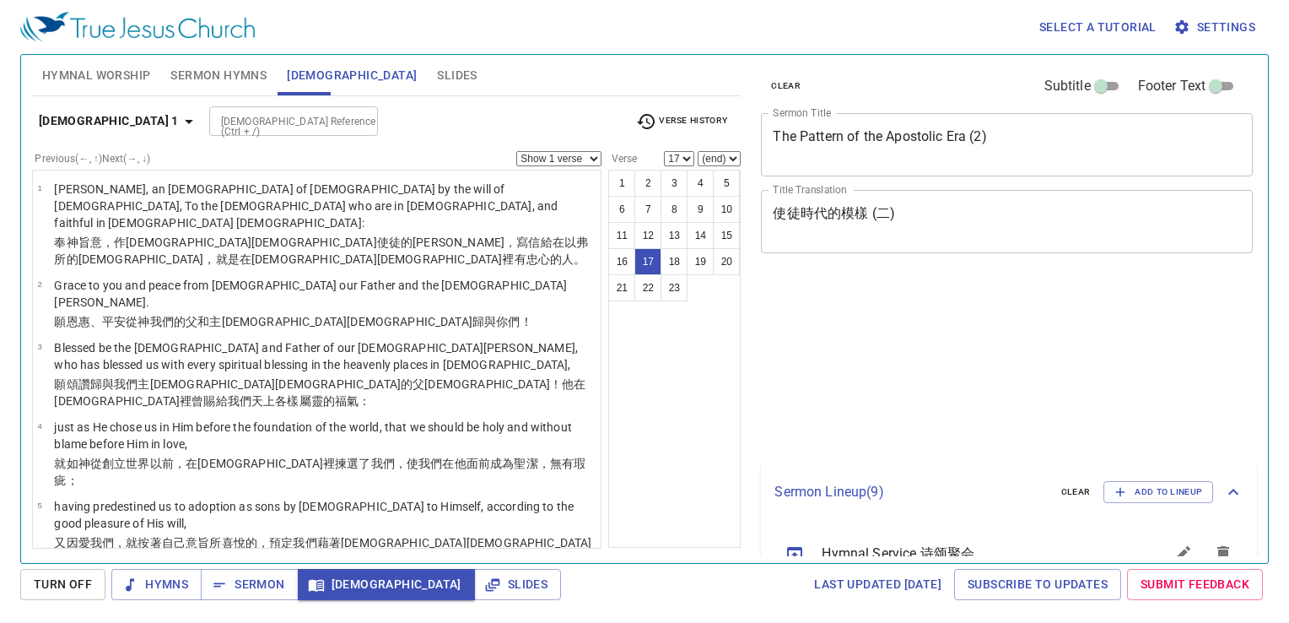
select select "17"
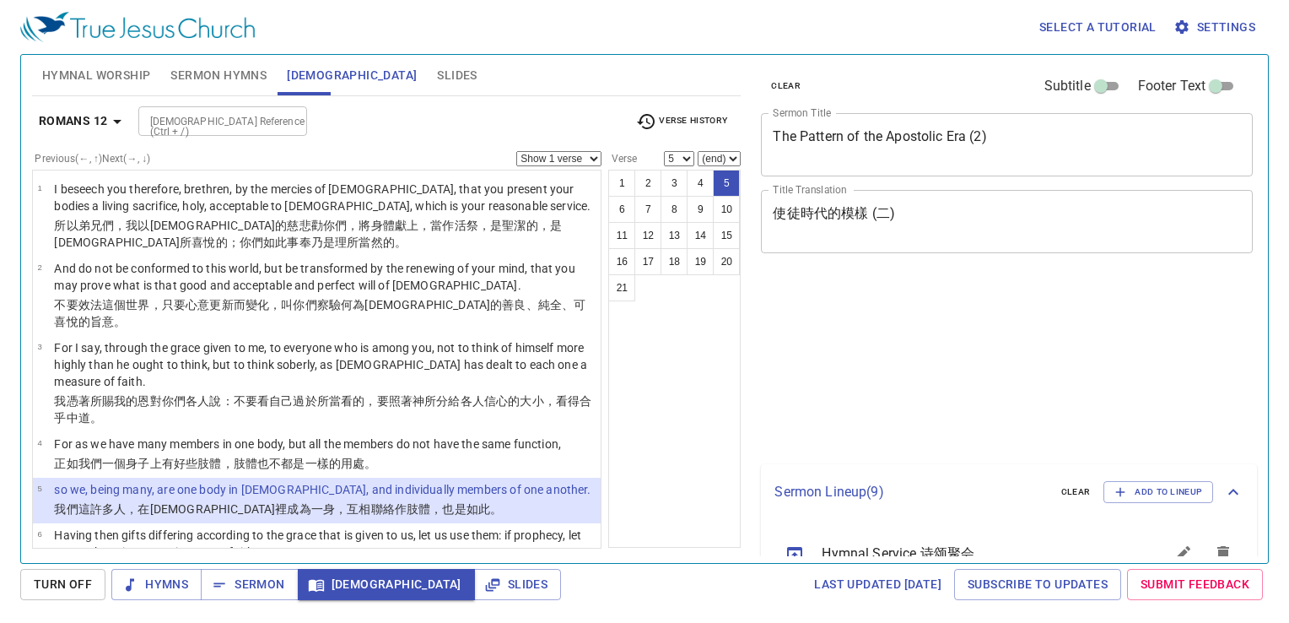
select select "5"
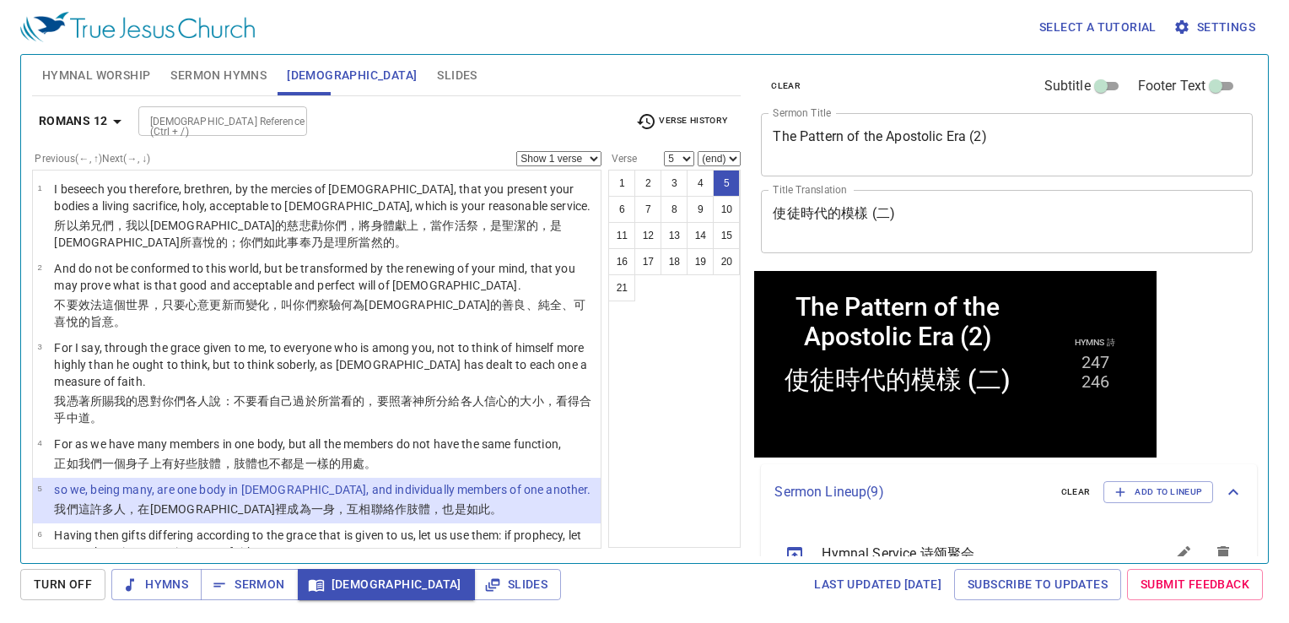
scroll to position [510, 0]
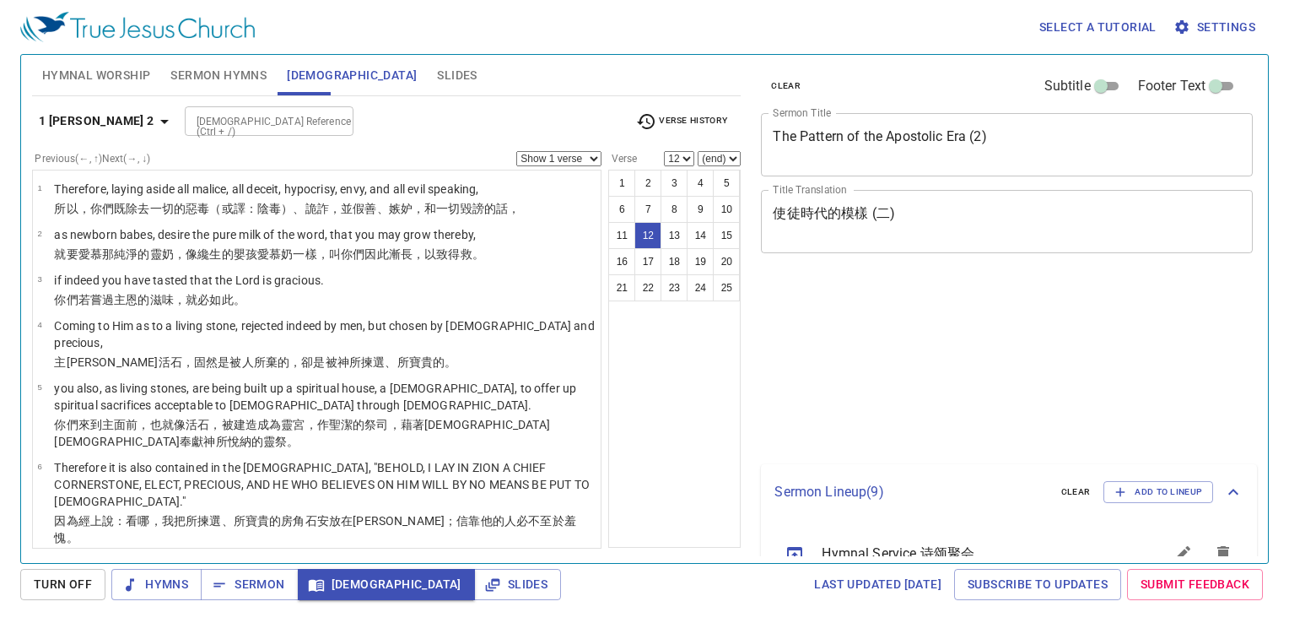
select select "12"
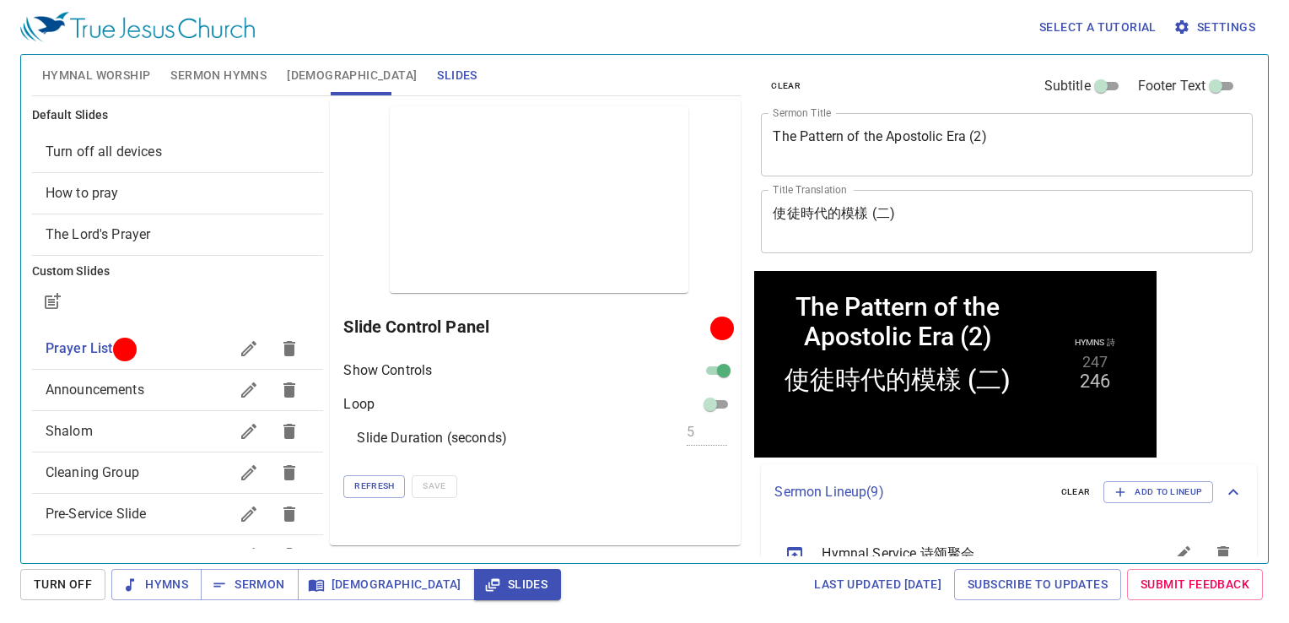
scroll to position [510, 0]
